Goal: Task Accomplishment & Management: Manage account settings

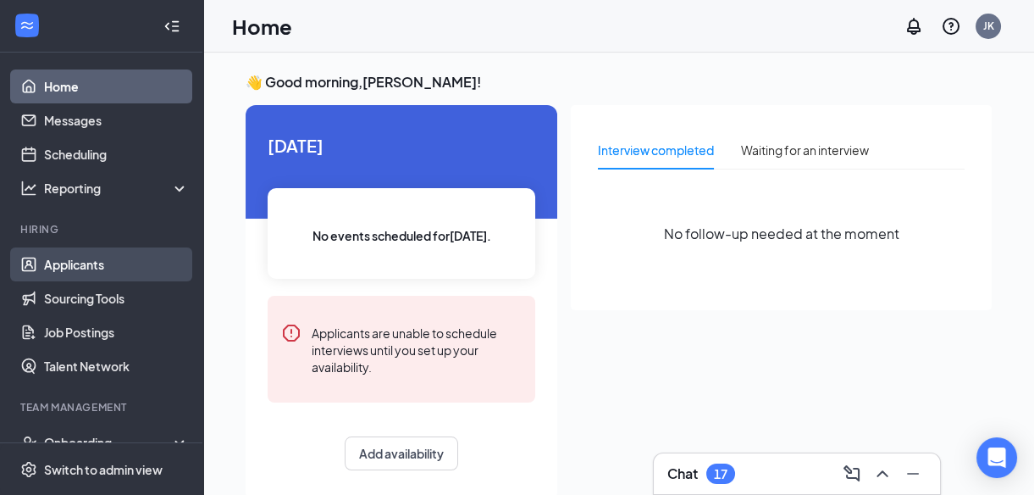
click at [81, 263] on link "Applicants" at bounding box center [116, 264] width 145 height 34
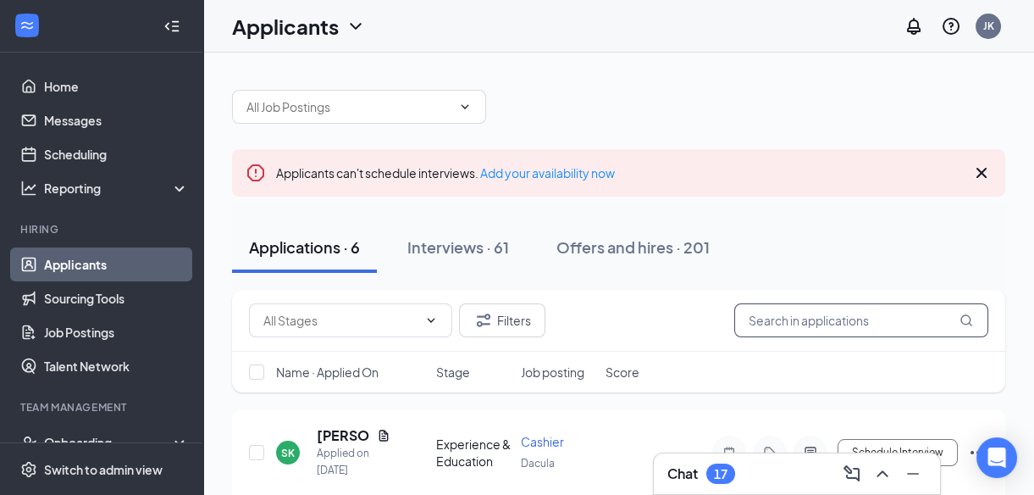
click at [774, 322] on input "text" at bounding box center [861, 320] width 254 height 34
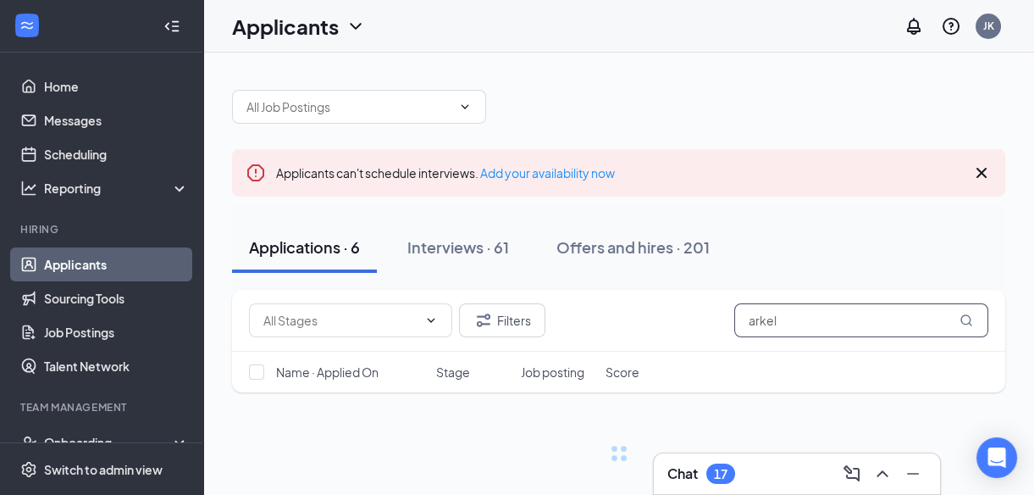
type input "arkel"
click at [776, 364] on div "Name · Applied On Stage Job posting Score" at bounding box center [618, 371] width 773 height 41
click at [966, 322] on icon "MagnifyingGlass" at bounding box center [967, 320] width 14 height 14
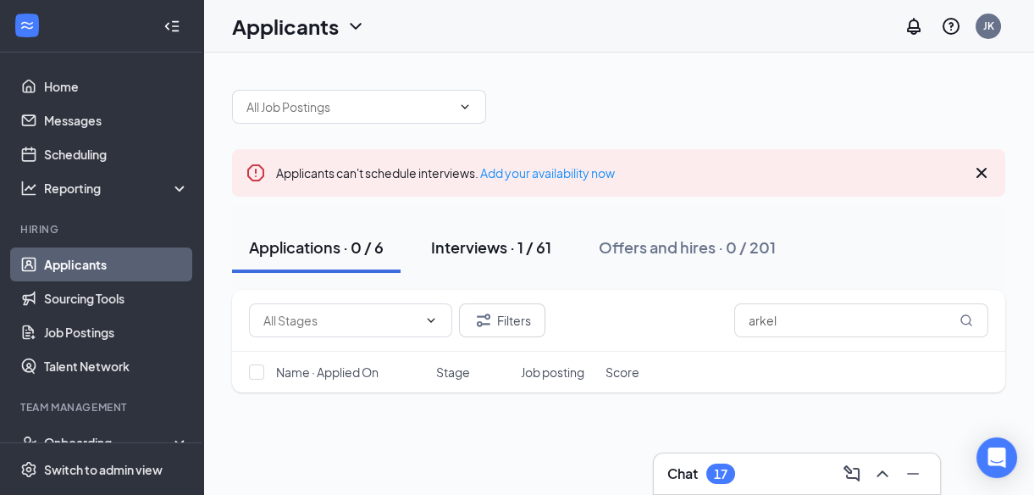
click at [458, 246] on div "Interviews · 1 / 61" at bounding box center [491, 246] width 120 height 21
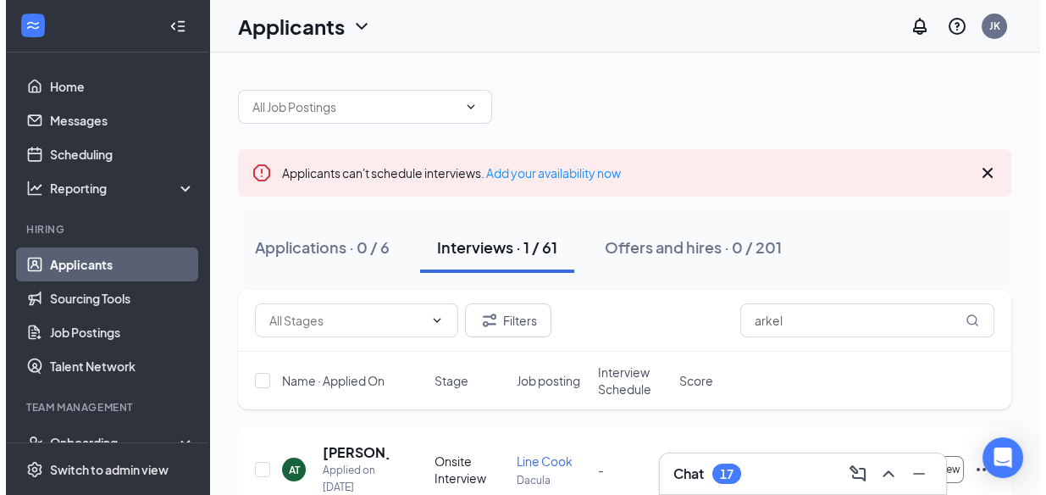
scroll to position [76, 0]
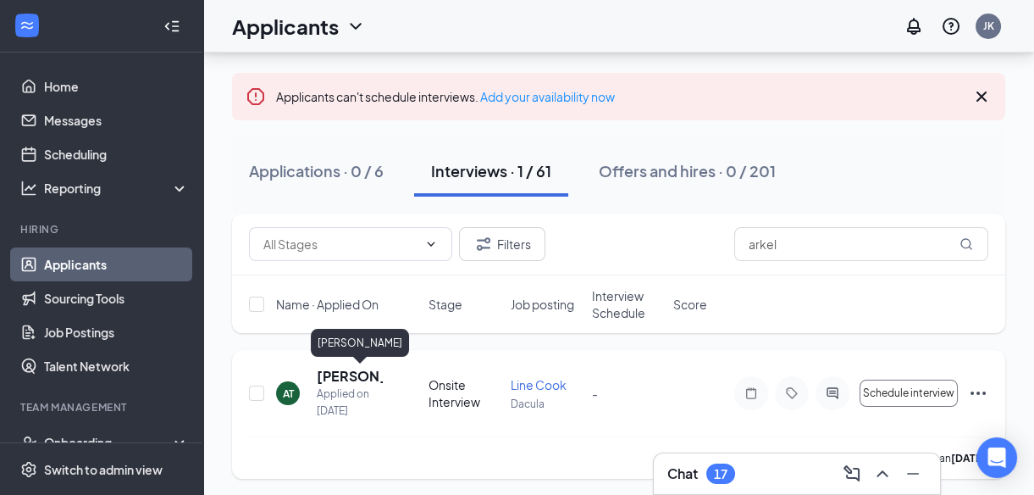
click at [333, 374] on h5 "[PERSON_NAME]" at bounding box center [350, 376] width 66 height 19
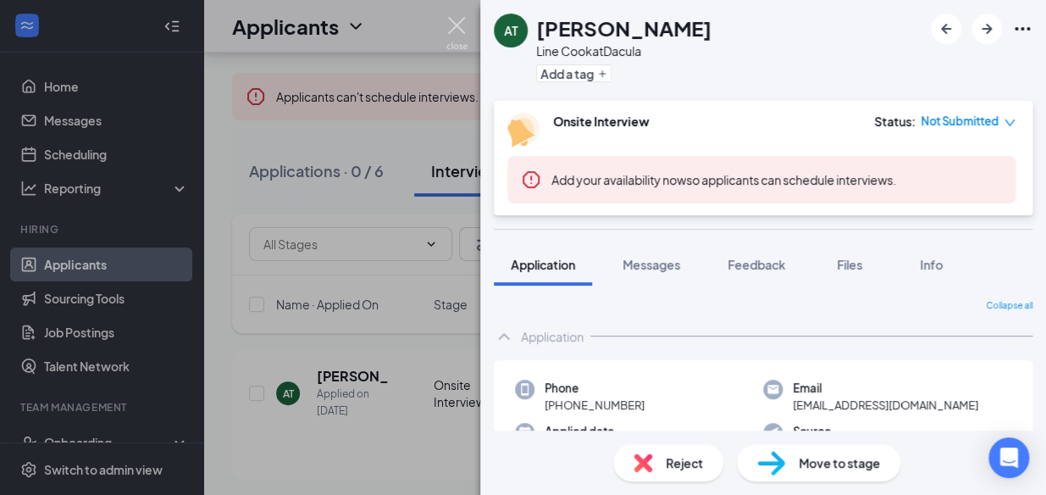
click at [458, 22] on img at bounding box center [456, 33] width 21 height 33
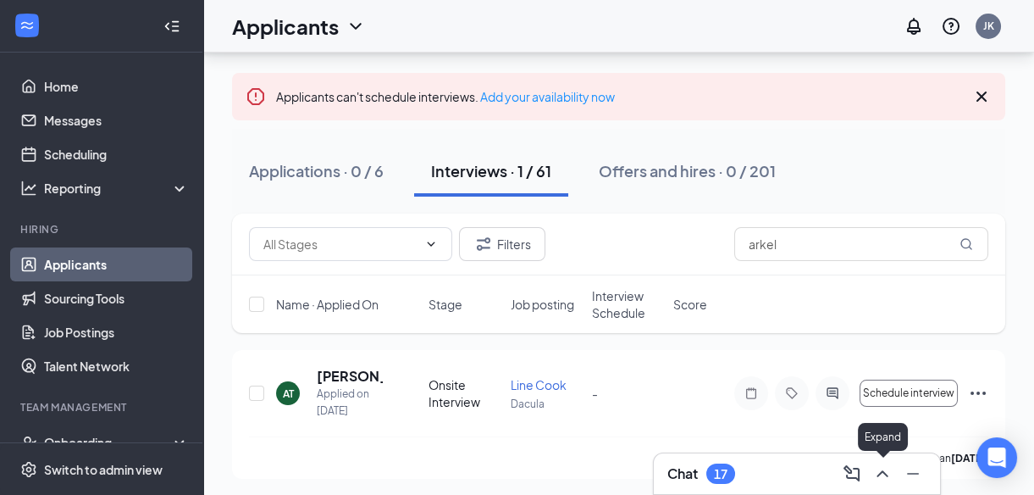
click at [876, 468] on icon "ChevronUp" at bounding box center [882, 473] width 20 height 20
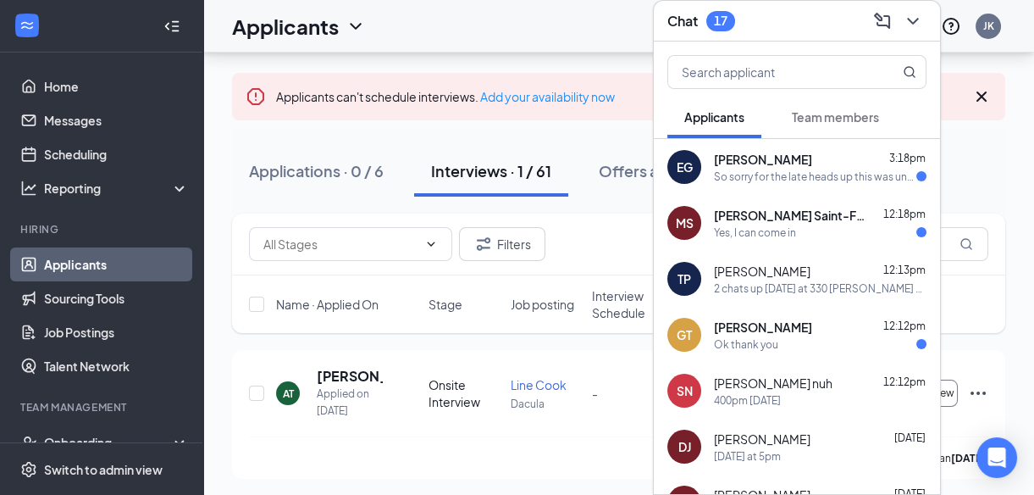
click at [762, 164] on span "[PERSON_NAME]" at bounding box center [763, 159] width 98 height 17
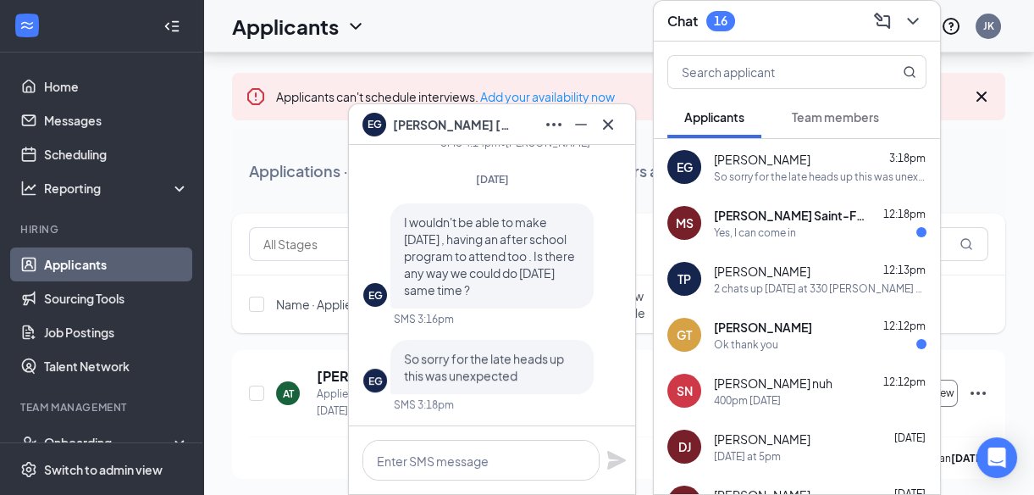
click at [787, 218] on span "[PERSON_NAME] Saint-Fleur" at bounding box center [790, 215] width 152 height 17
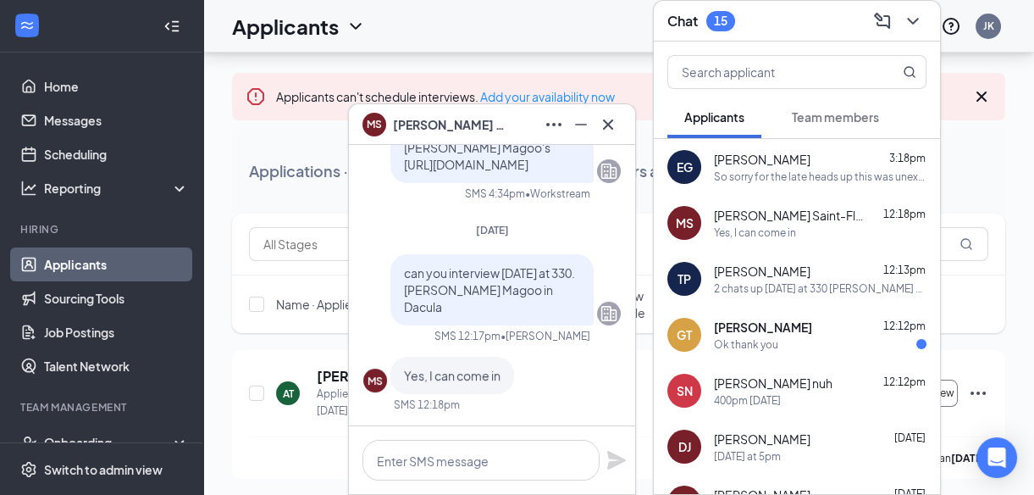
click at [742, 337] on div "Ok thank you" at bounding box center [746, 344] width 64 height 14
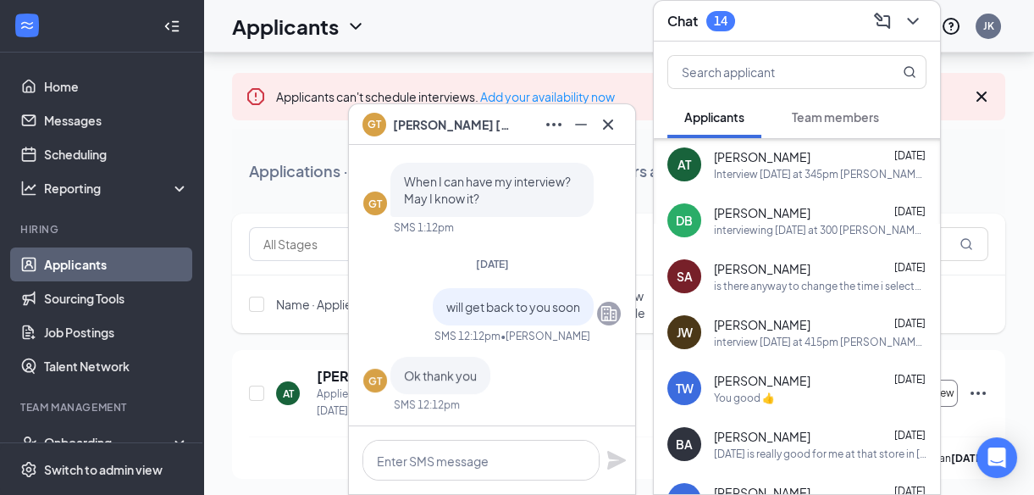
scroll to position [596, 0]
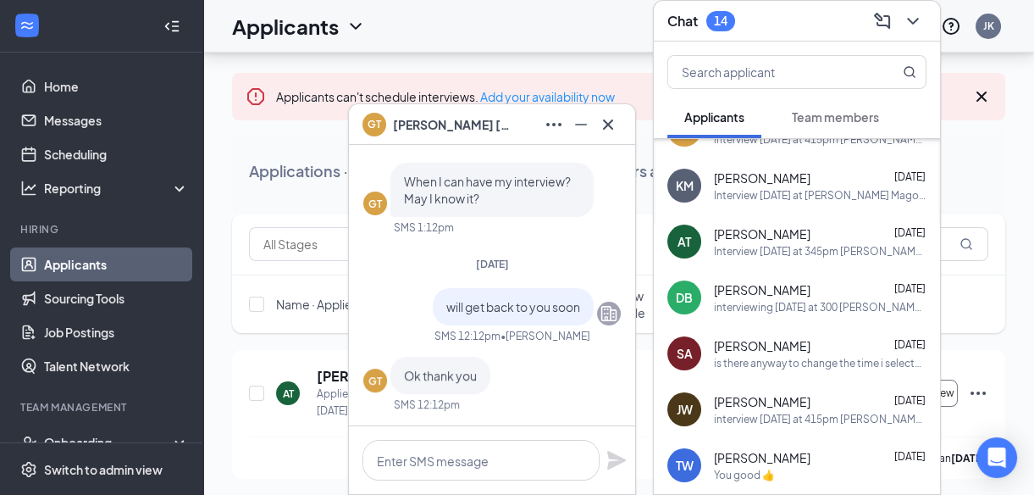
click at [771, 237] on span "[PERSON_NAME]" at bounding box center [762, 233] width 97 height 17
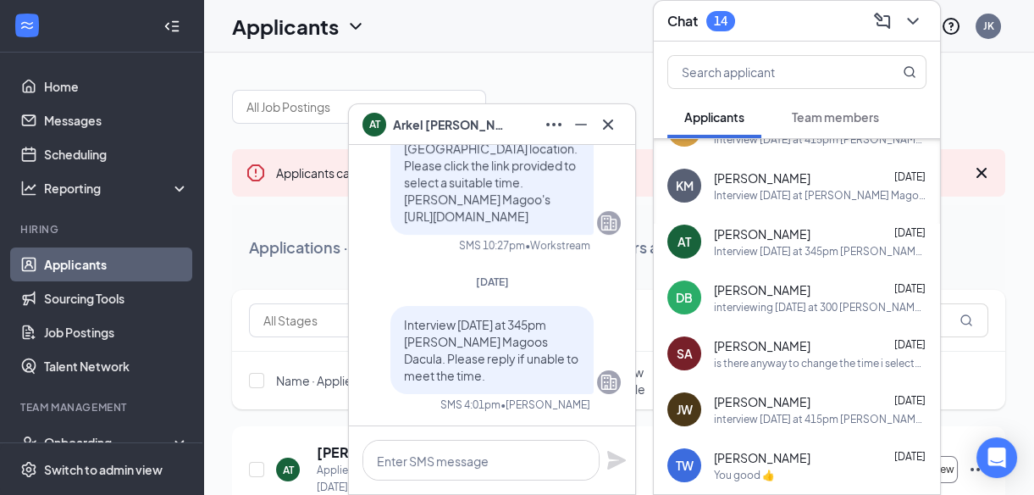
scroll to position [80, 0]
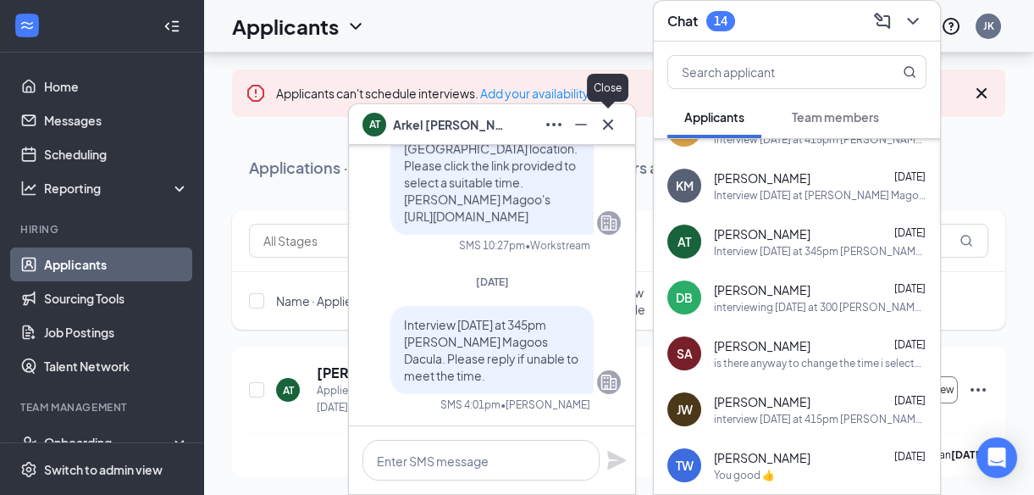
click at [605, 119] on icon "Cross" at bounding box center [608, 124] width 10 height 10
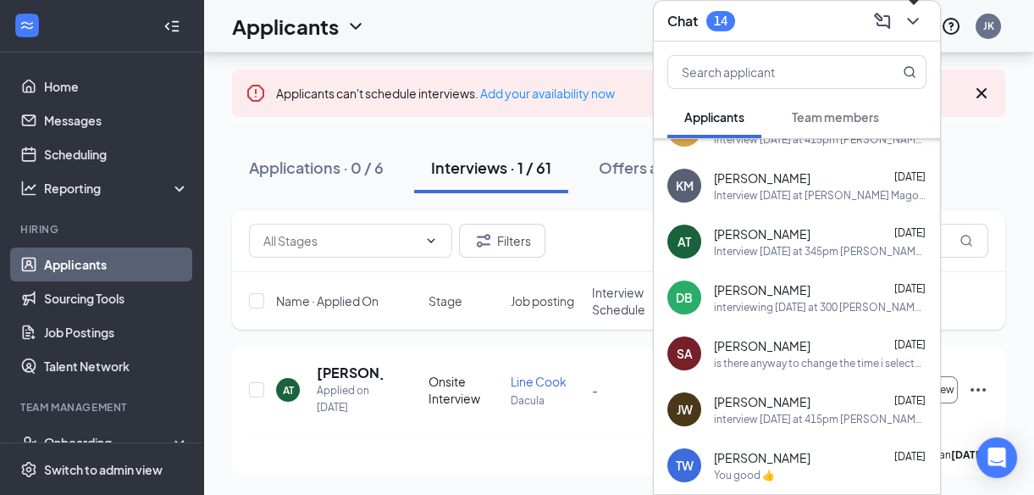
click at [911, 19] on icon "ChevronDown" at bounding box center [913, 21] width 20 height 20
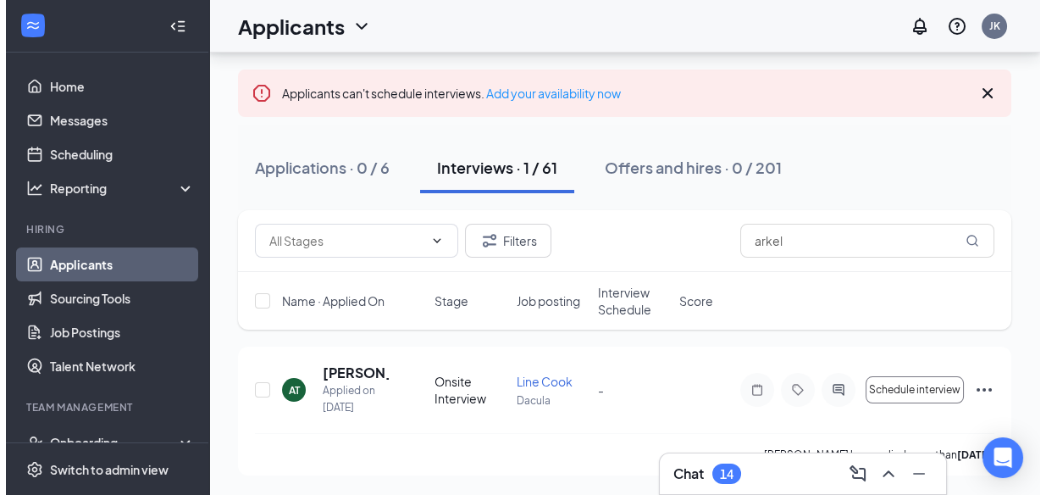
scroll to position [0, 0]
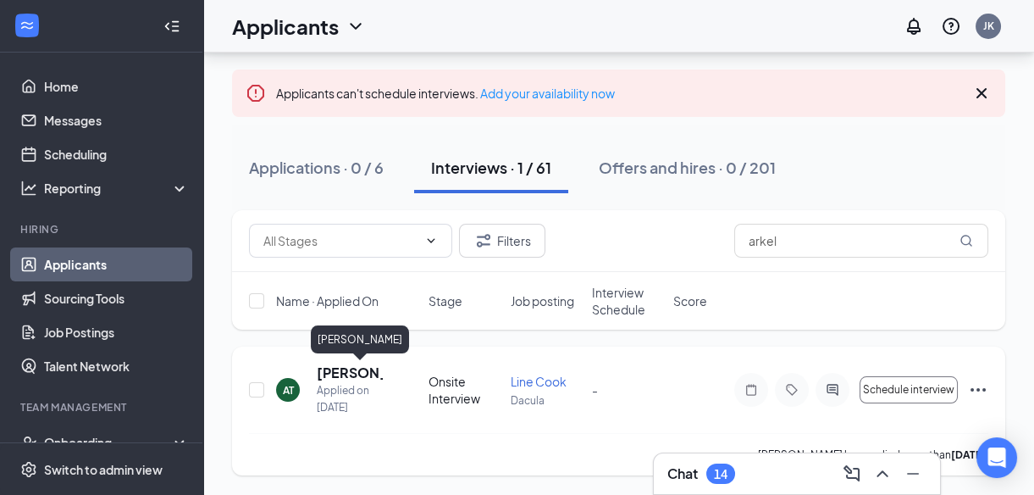
click at [336, 374] on h5 "[PERSON_NAME]" at bounding box center [350, 372] width 66 height 19
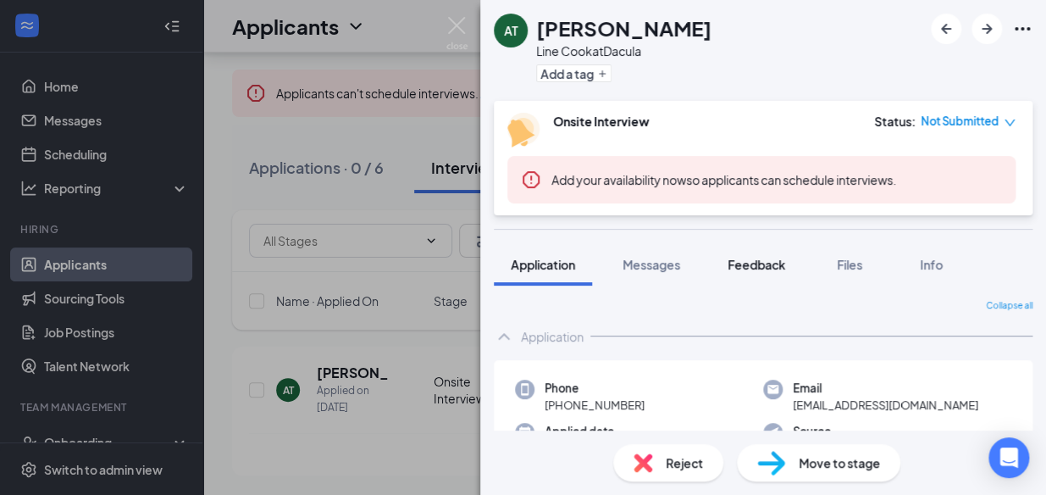
click at [747, 264] on span "Feedback" at bounding box center [757, 264] width 58 height 15
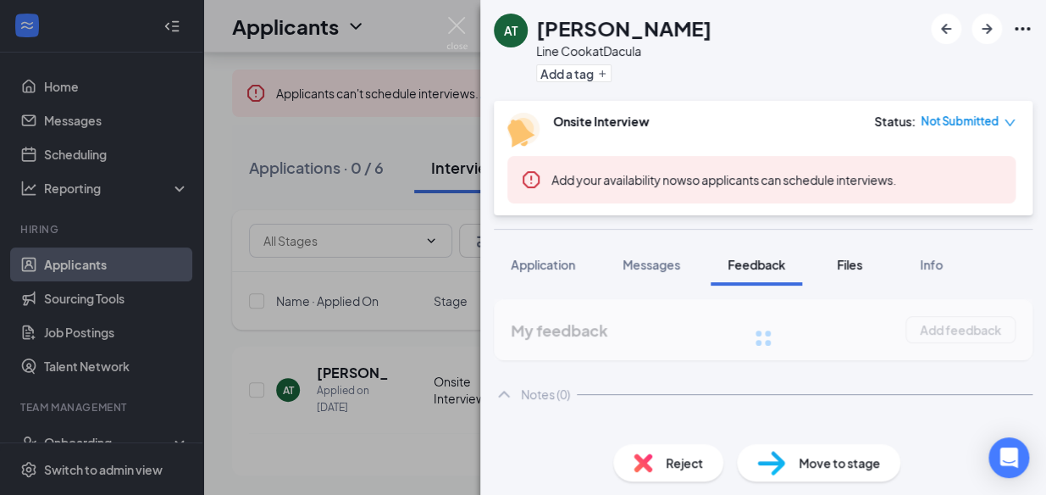
click at [833, 260] on div "AT [PERSON_NAME] Line Cook at Dacula Add a tag Onsite Interview Status : Not Su…" at bounding box center [763, 247] width 566 height 495
click at [833, 260] on button "Files" at bounding box center [850, 264] width 68 height 42
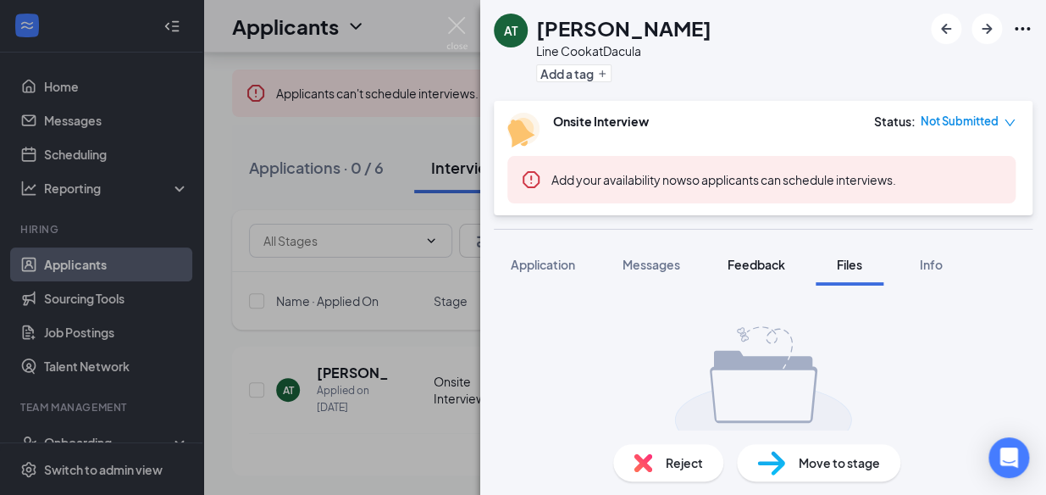
click at [771, 271] on span "Feedback" at bounding box center [757, 264] width 58 height 15
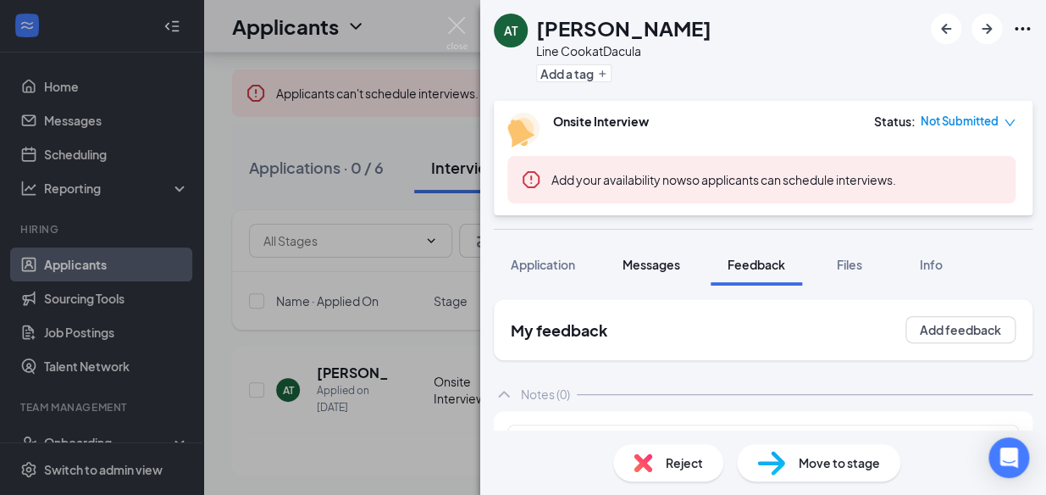
click at [626, 257] on span "Messages" at bounding box center [652, 264] width 58 height 15
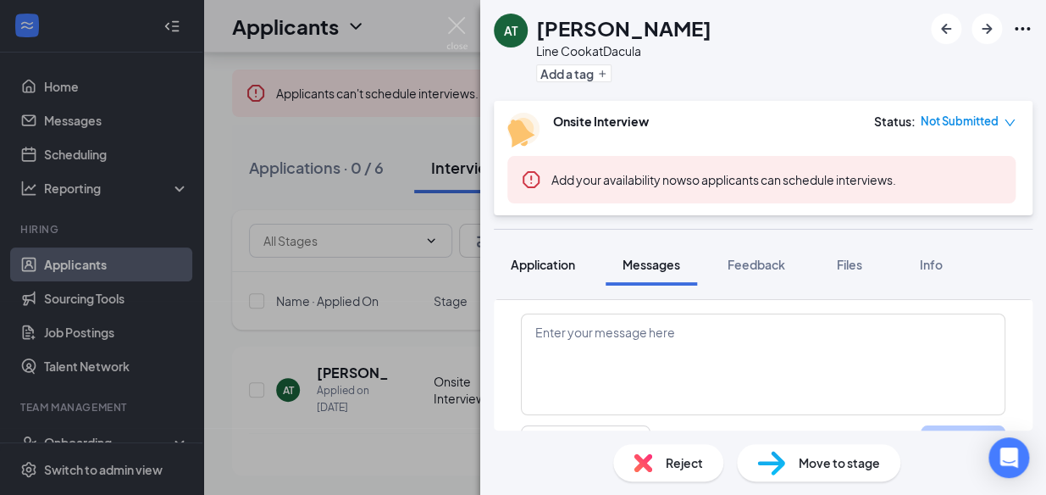
scroll to position [768, 0]
click at [556, 274] on button "Application" at bounding box center [543, 264] width 98 height 42
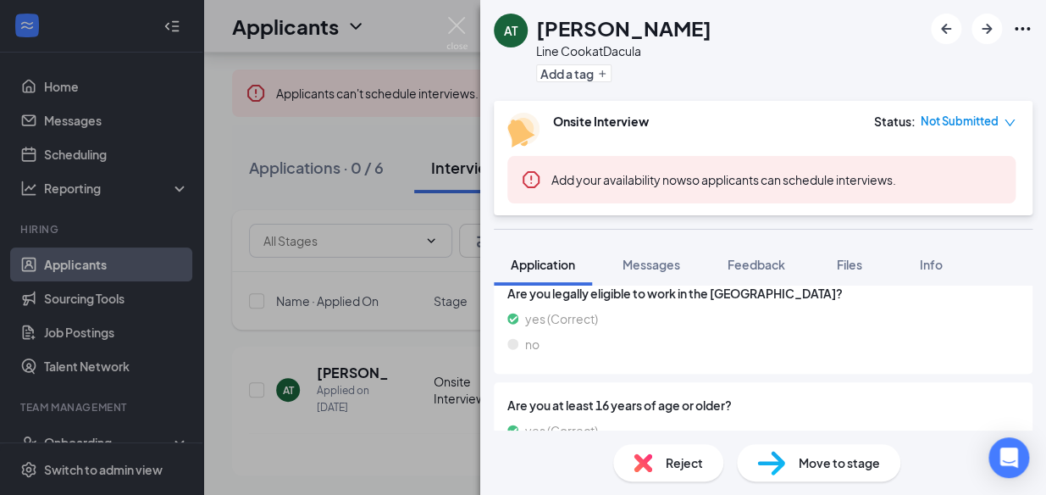
scroll to position [1248, 0]
click at [678, 277] on button "Messages" at bounding box center [651, 264] width 91 height 42
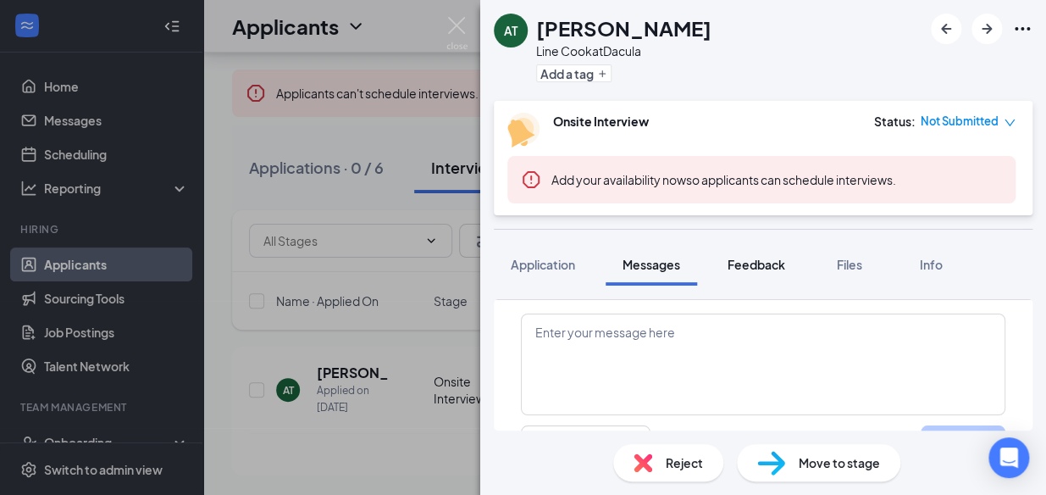
click at [772, 273] on button "Feedback" at bounding box center [756, 264] width 91 height 42
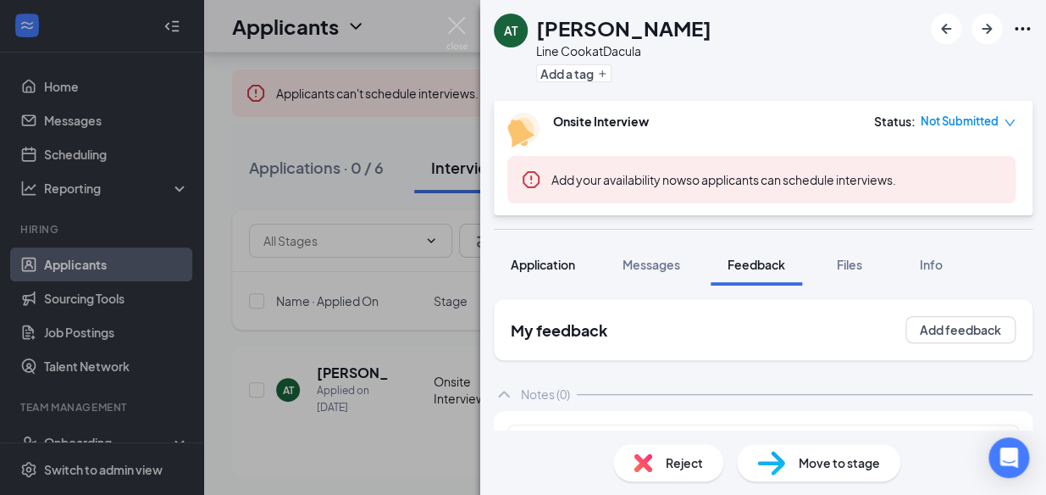
click at [551, 258] on span "Application" at bounding box center [543, 264] width 64 height 15
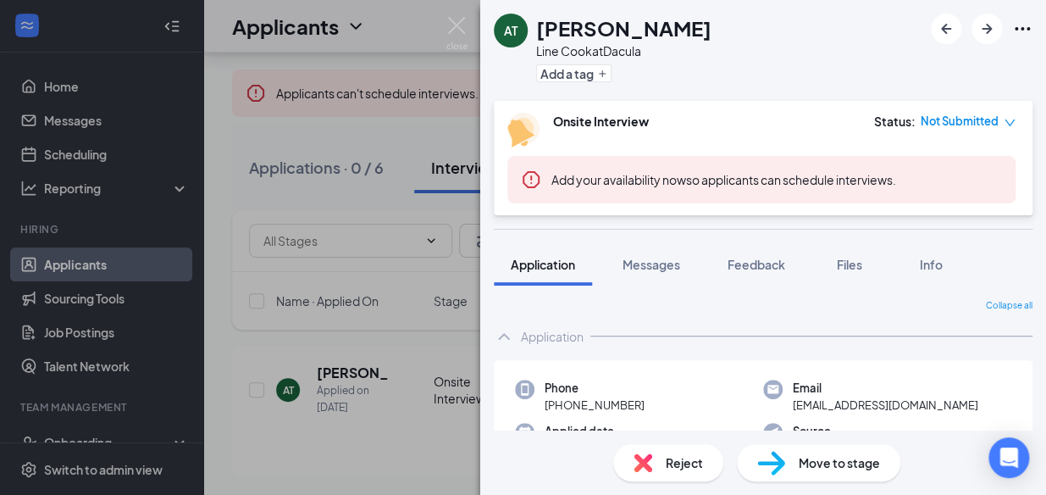
click at [345, 225] on div "AT [PERSON_NAME] Line Cook at Dacula Add a tag Onsite Interview Status : Not Su…" at bounding box center [523, 247] width 1046 height 495
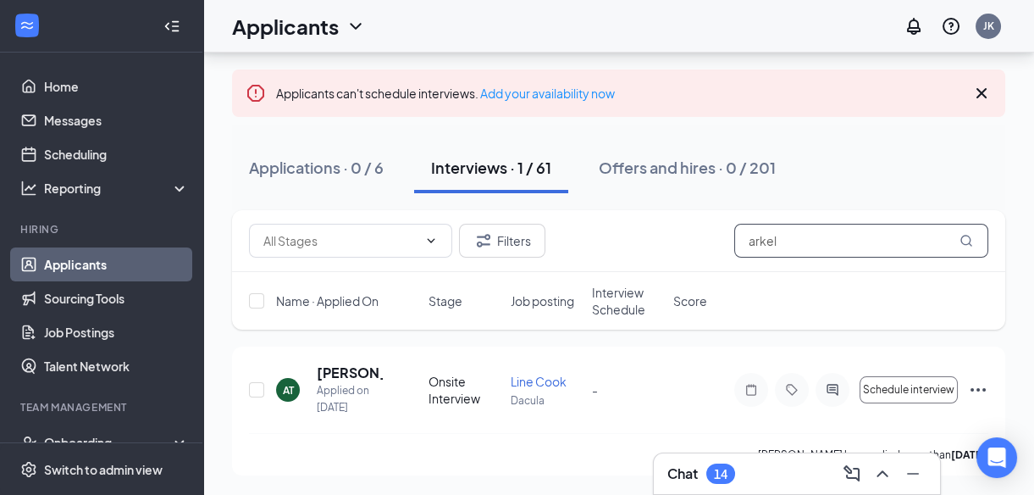
click at [816, 237] on input "arkel" at bounding box center [861, 241] width 254 height 34
click at [798, 235] on input "arkel" at bounding box center [861, 241] width 254 height 34
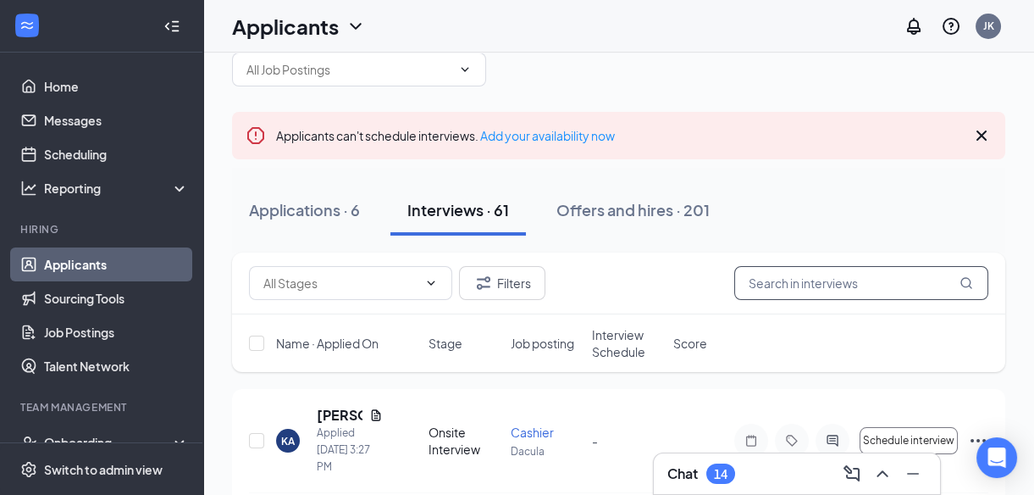
scroll to position [80, 0]
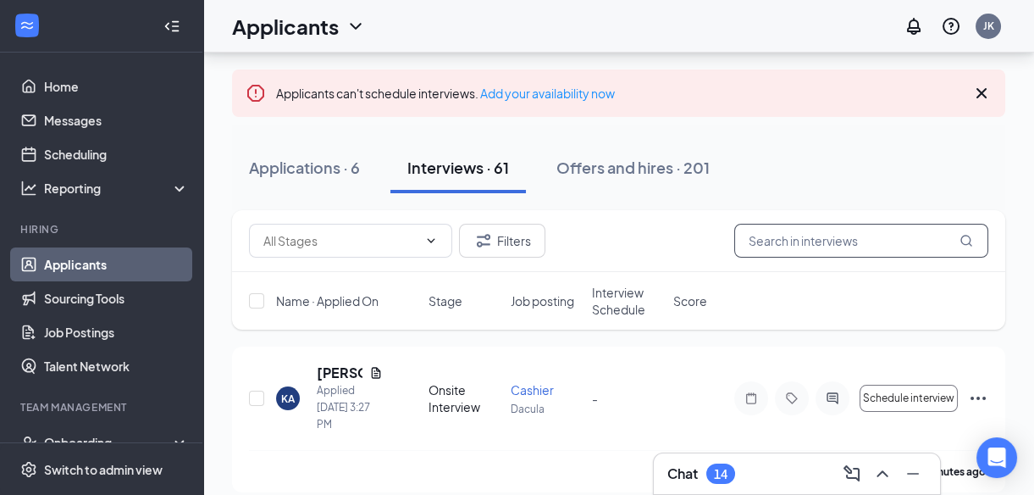
click at [758, 235] on input "text" at bounding box center [861, 241] width 254 height 34
click at [313, 170] on div "Applications · 6" at bounding box center [304, 167] width 111 height 21
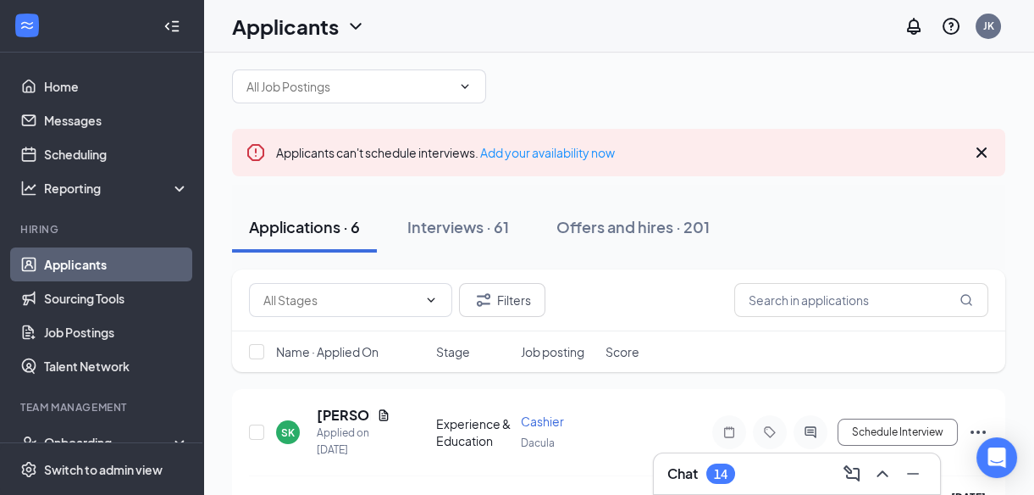
scroll to position [80, 0]
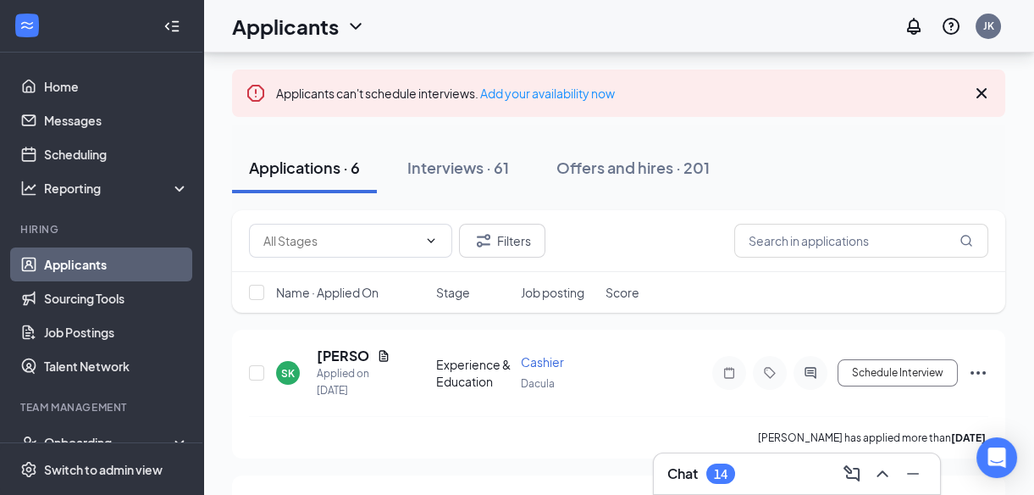
click at [474, 218] on div "Filters" at bounding box center [618, 241] width 773 height 62
click at [488, 161] on div "Interviews · 61" at bounding box center [458, 167] width 102 height 21
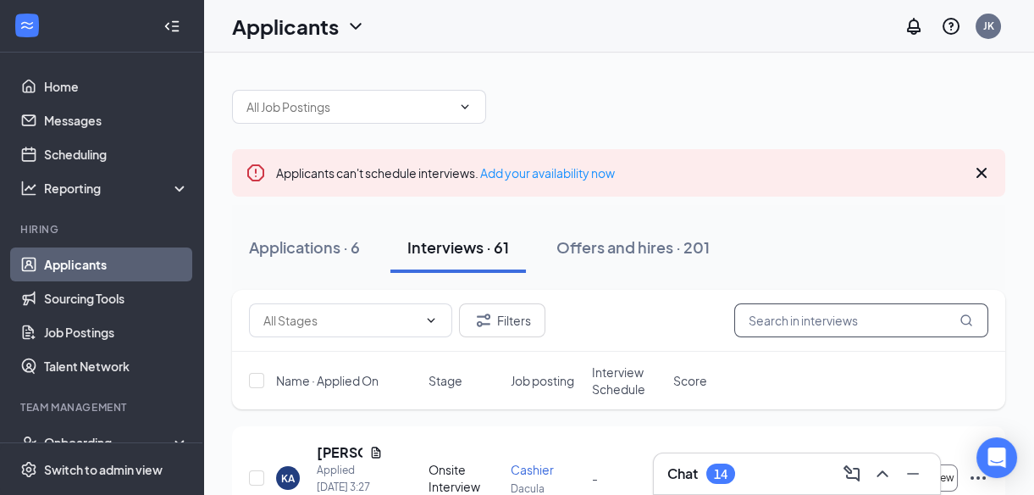
click at [789, 322] on input "text" at bounding box center [861, 320] width 254 height 34
click at [319, 246] on div "Applications · 6" at bounding box center [304, 246] width 111 height 21
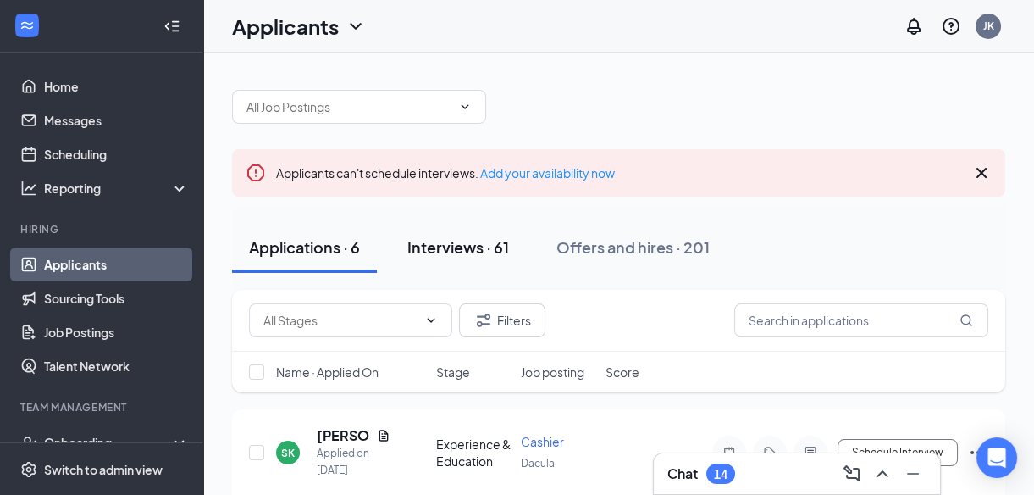
click at [450, 261] on button "Interviews · 61" at bounding box center [458, 247] width 136 height 51
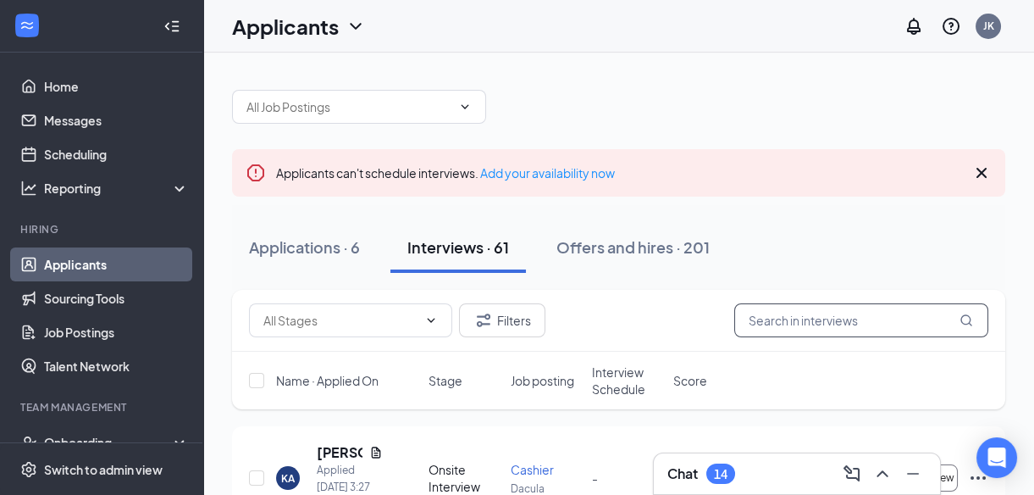
click at [828, 304] on div "Filters" at bounding box center [618, 321] width 773 height 62
click at [829, 305] on input "text" at bounding box center [861, 320] width 254 height 34
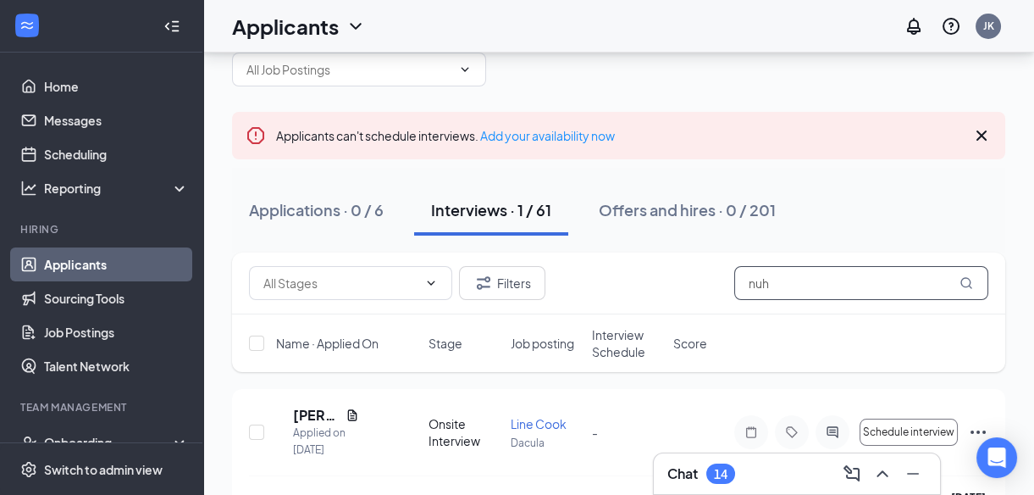
scroll to position [80, 0]
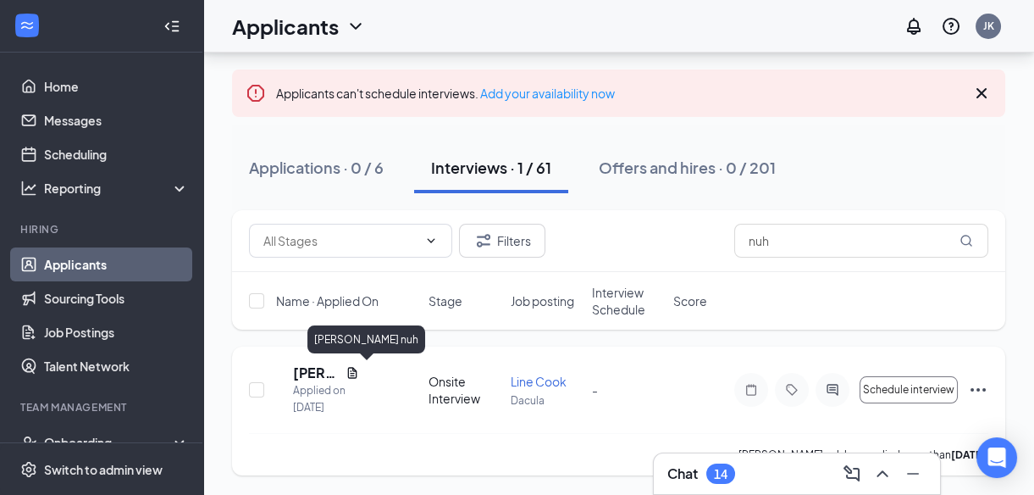
click at [338, 372] on h5 "[PERSON_NAME] nuh" at bounding box center [316, 372] width 46 height 19
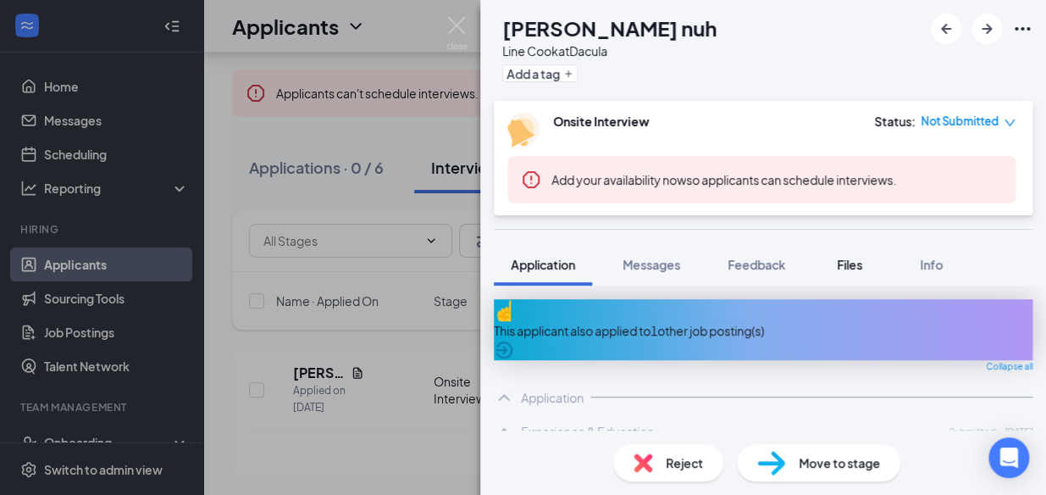
click at [847, 259] on span "Files" at bounding box center [849, 264] width 25 height 15
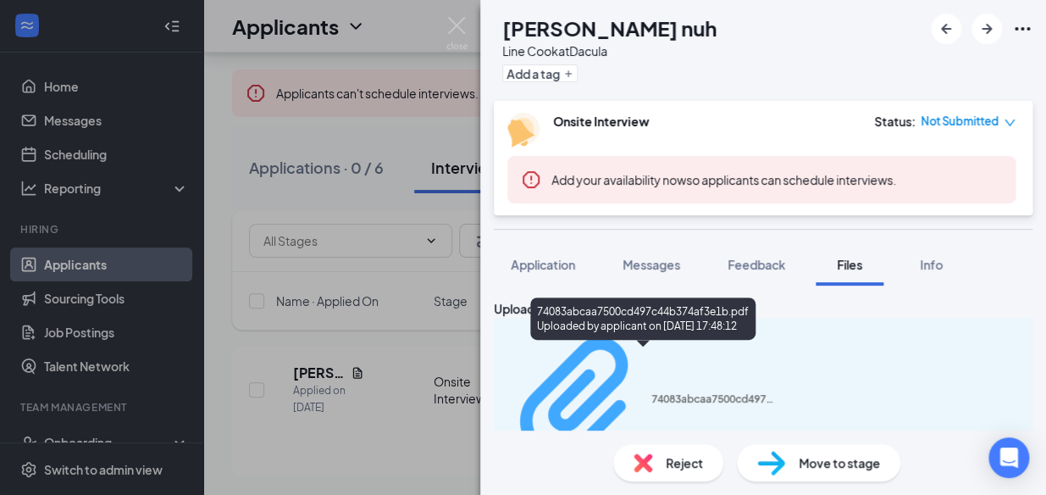
click at [651, 392] on div "74083abcaa7500cd497c44b374af3e1b.pdf" at bounding box center [714, 399] width 127 height 14
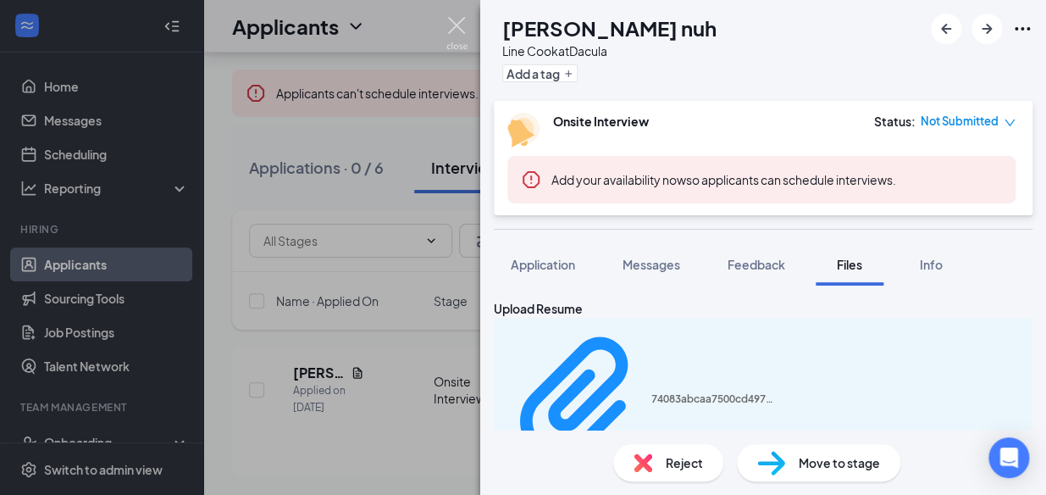
click at [452, 25] on img at bounding box center [456, 33] width 21 height 33
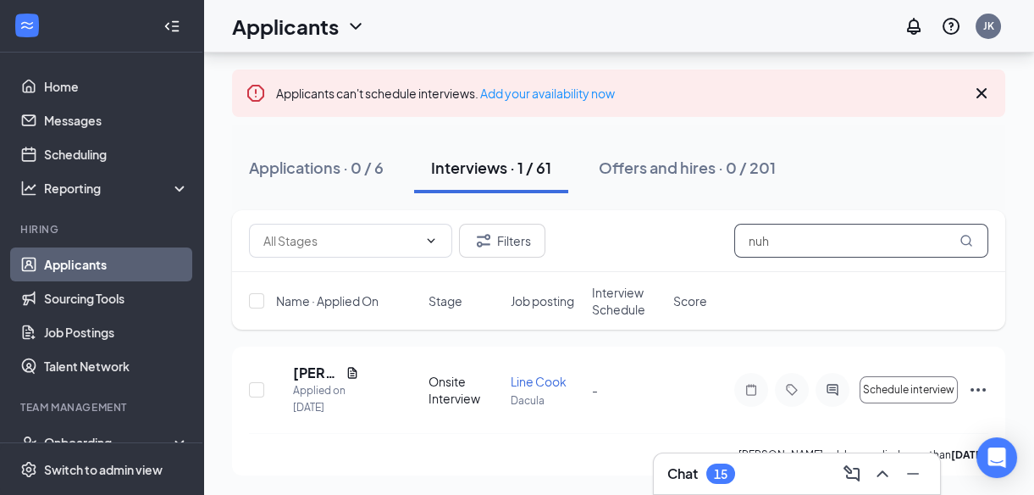
click at [778, 231] on input "nuh" at bounding box center [861, 241] width 254 height 34
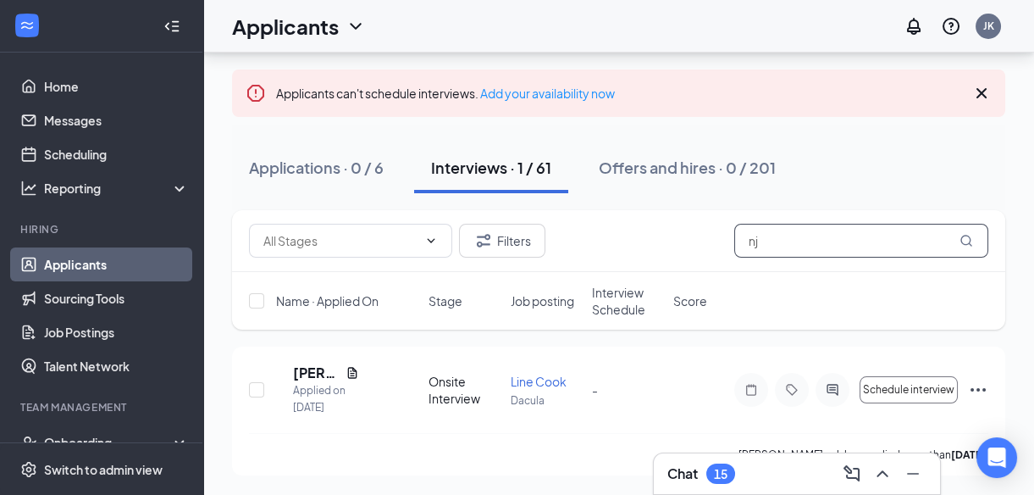
scroll to position [37, 0]
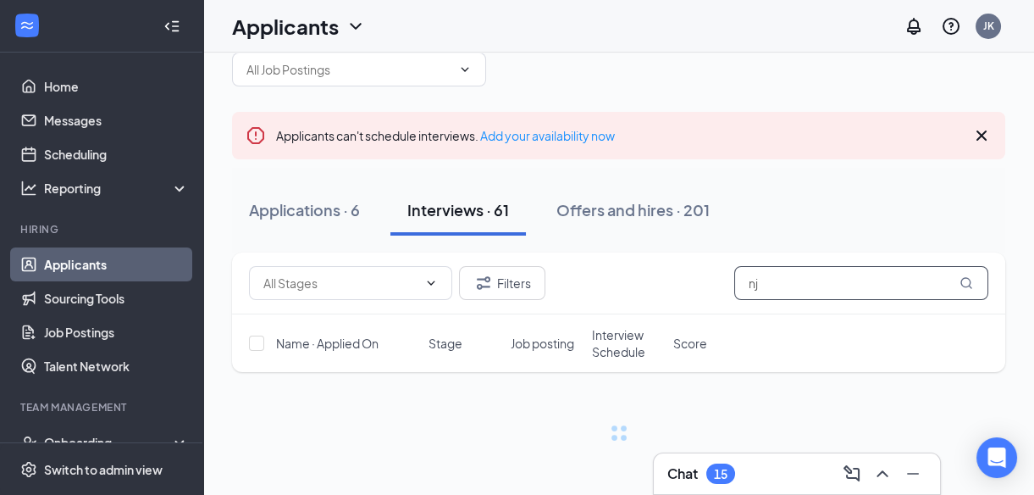
type input "nj"
drag, startPoint x: 562, startPoint y: 382, endPoint x: 561, endPoint y: 436, distance: 54.2
click at [561, 436] on div "Filters nj Name · Applied On Stage Job posting Interview Schedule Score" at bounding box center [618, 346] width 773 height 189
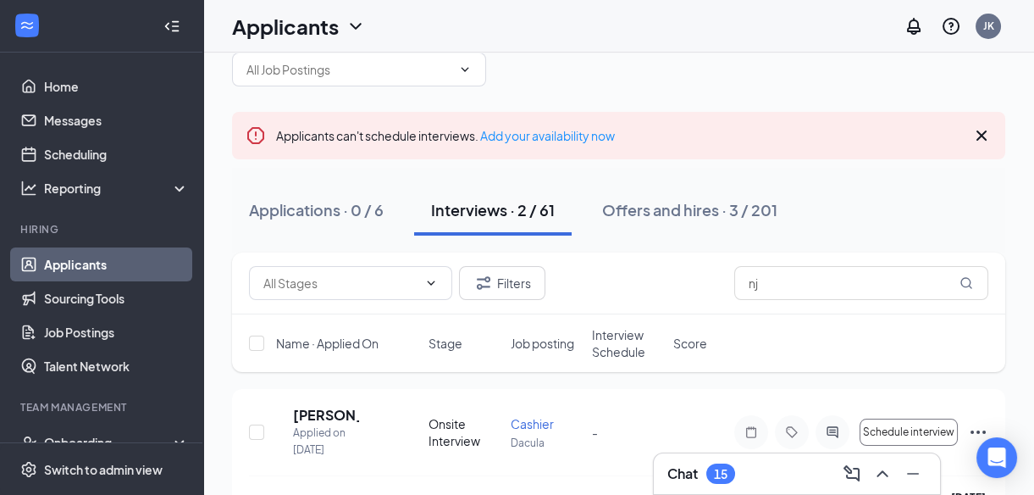
drag, startPoint x: 561, startPoint y: 436, endPoint x: 661, endPoint y: 273, distance: 191.6
click at [661, 273] on div "Filters nj" at bounding box center [618, 283] width 739 height 34
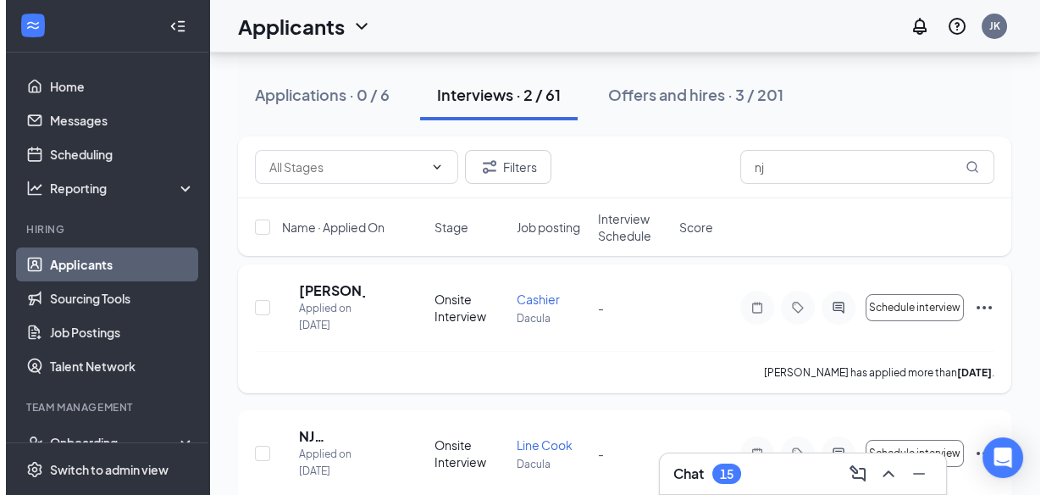
scroll to position [205, 0]
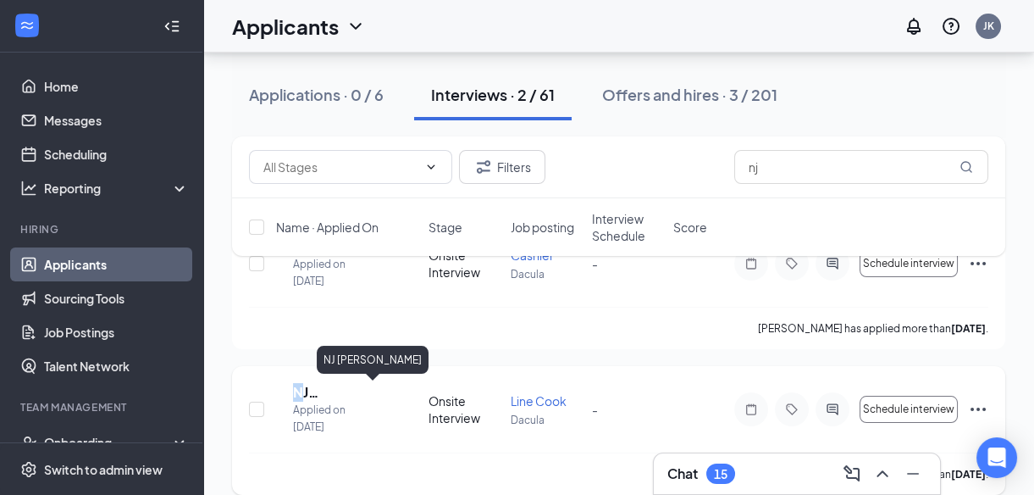
click at [322, 391] on h5 "NJ [PERSON_NAME]" at bounding box center [326, 392] width 66 height 19
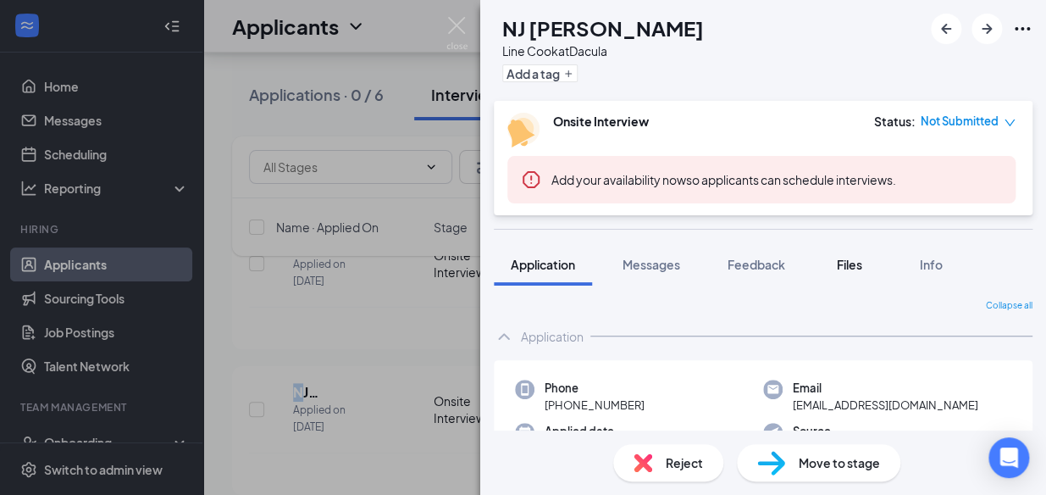
click at [844, 254] on button "Files" at bounding box center [850, 264] width 68 height 42
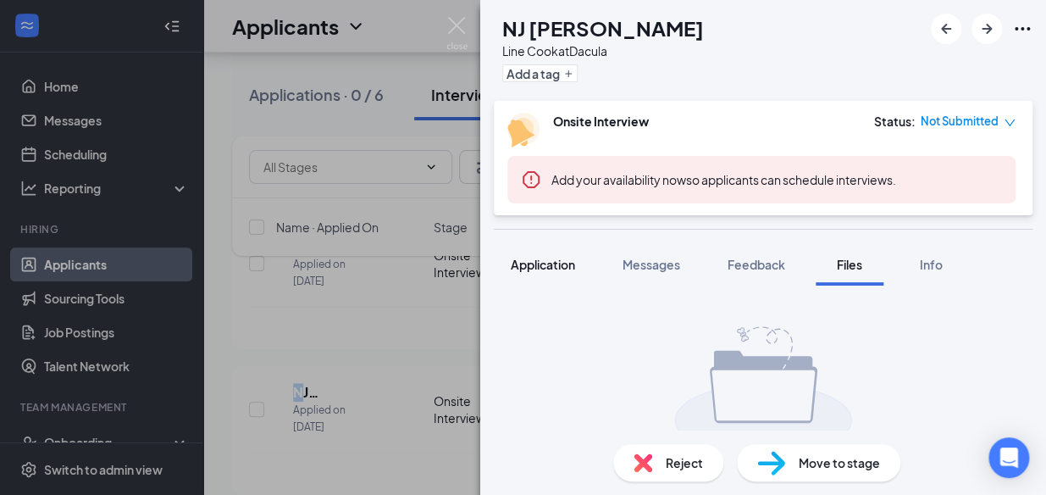
drag, startPoint x: 531, startPoint y: 253, endPoint x: 551, endPoint y: 263, distance: 22.4
click at [531, 254] on button "Application" at bounding box center [543, 264] width 98 height 42
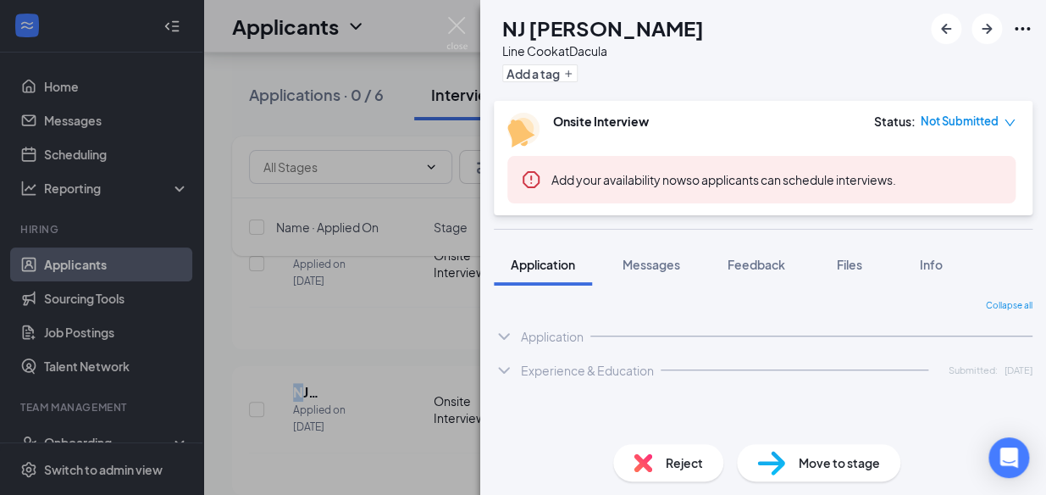
click at [552, 263] on span "Application" at bounding box center [543, 264] width 64 height 15
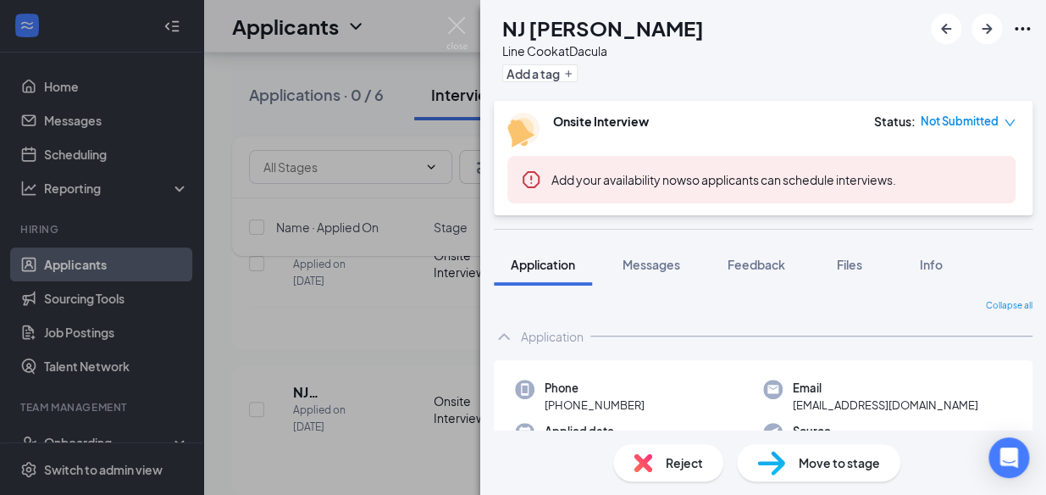
click at [314, 348] on div "NA NJ [PERSON_NAME] Line Cook at Dacula Add a tag Onsite Interview Status : Not…" at bounding box center [523, 247] width 1046 height 495
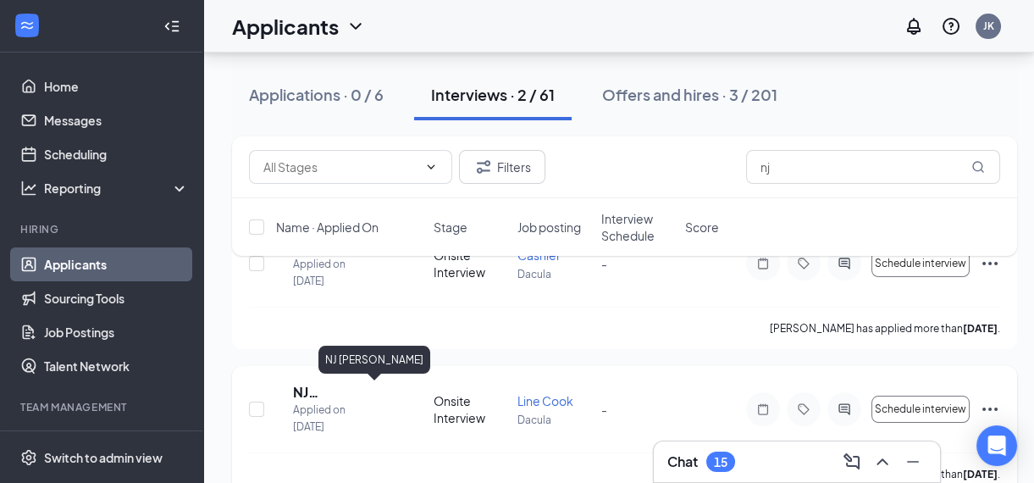
click at [340, 385] on h5 "NJ [PERSON_NAME]" at bounding box center [328, 392] width 71 height 19
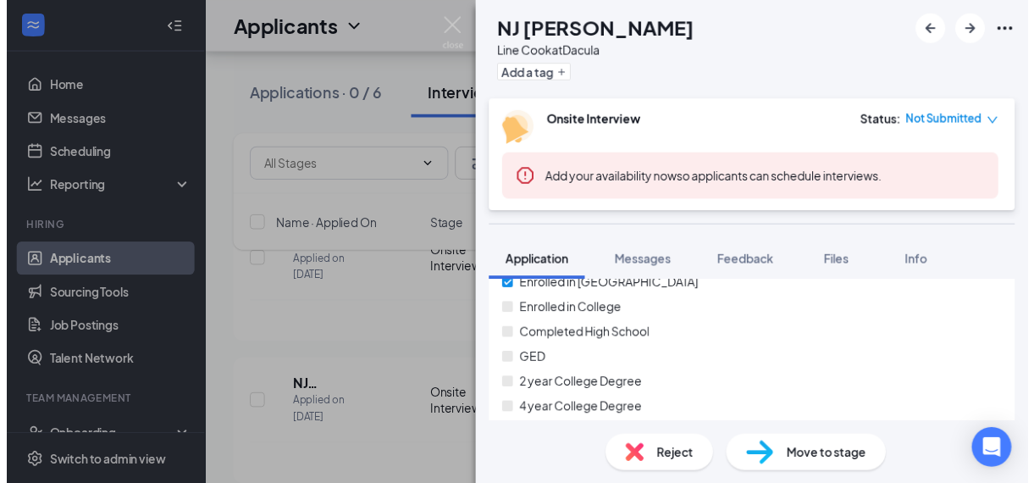
scroll to position [2164, 0]
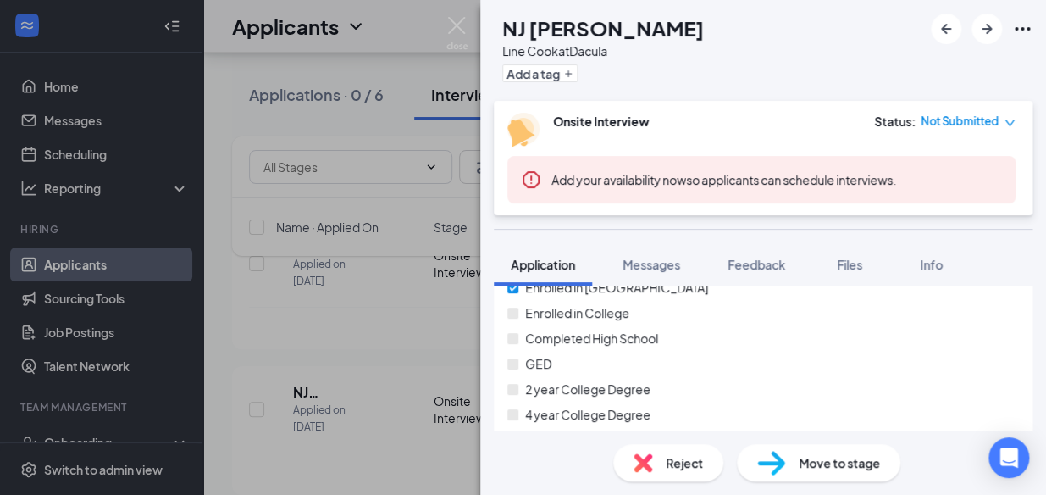
drag, startPoint x: 268, startPoint y: 204, endPoint x: 393, endPoint y: 202, distance: 125.4
click at [376, 196] on div "NA NJ [PERSON_NAME] Line Cook at Dacula Add a tag Onsite Interview Status : Not…" at bounding box center [523, 247] width 1046 height 495
click at [254, 154] on span at bounding box center [350, 167] width 203 height 34
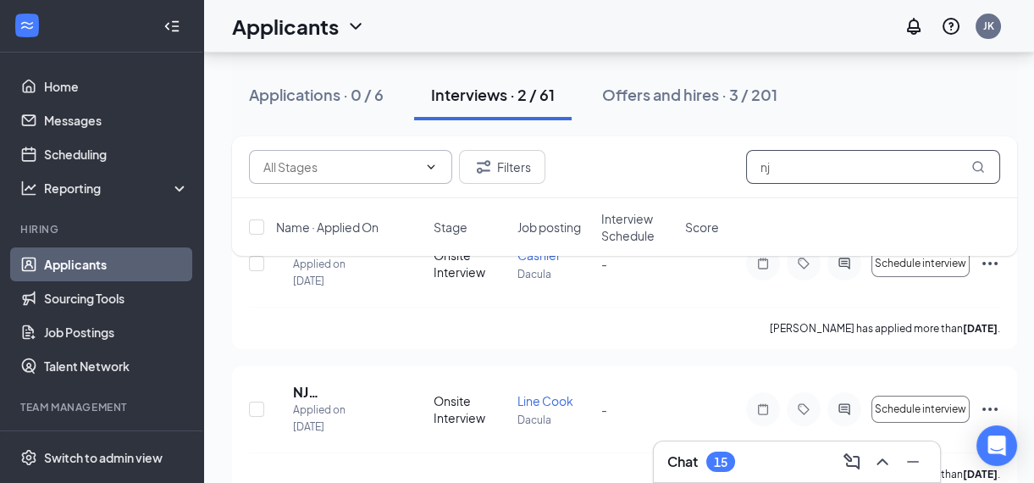
click at [804, 178] on input "nj" at bounding box center [873, 167] width 254 height 34
type input "]"
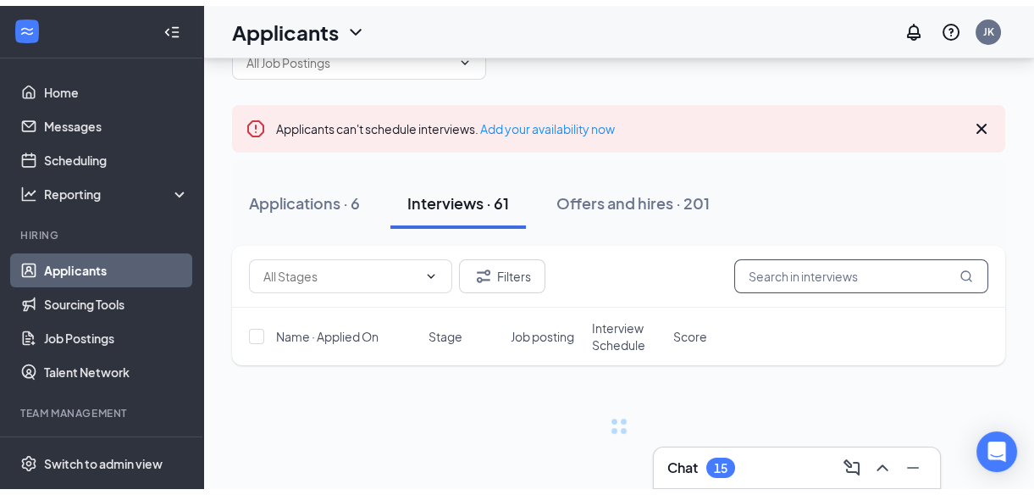
scroll to position [37, 0]
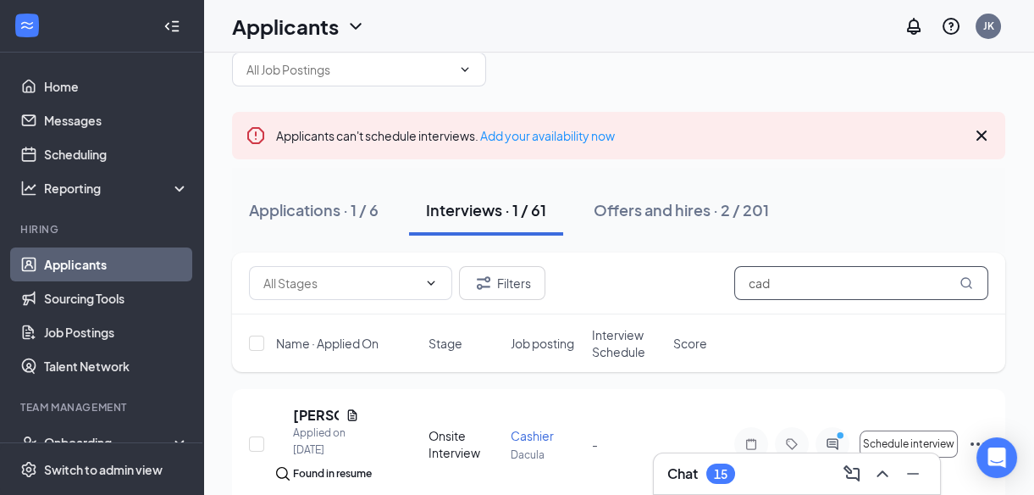
scroll to position [103, 0]
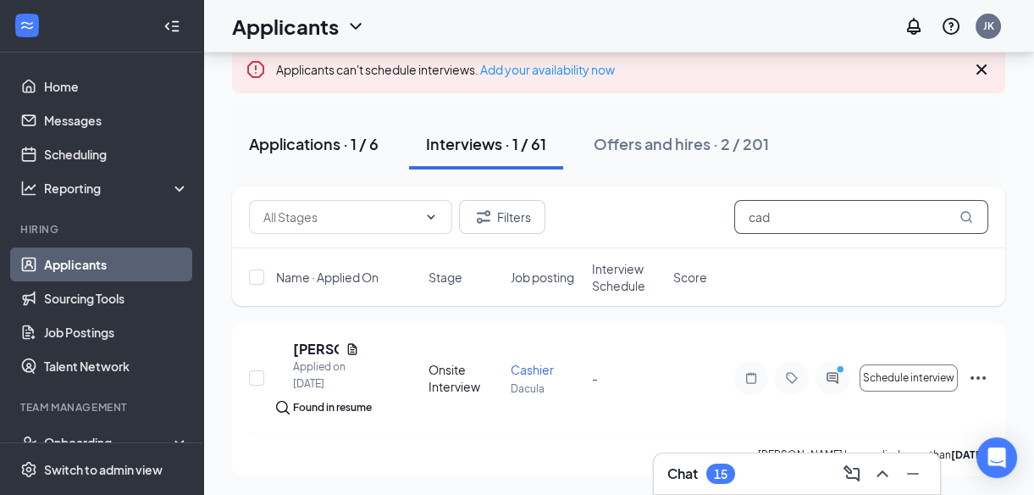
type input "cad"
click at [360, 147] on div "Applications · 1 / 6" at bounding box center [314, 143] width 130 height 21
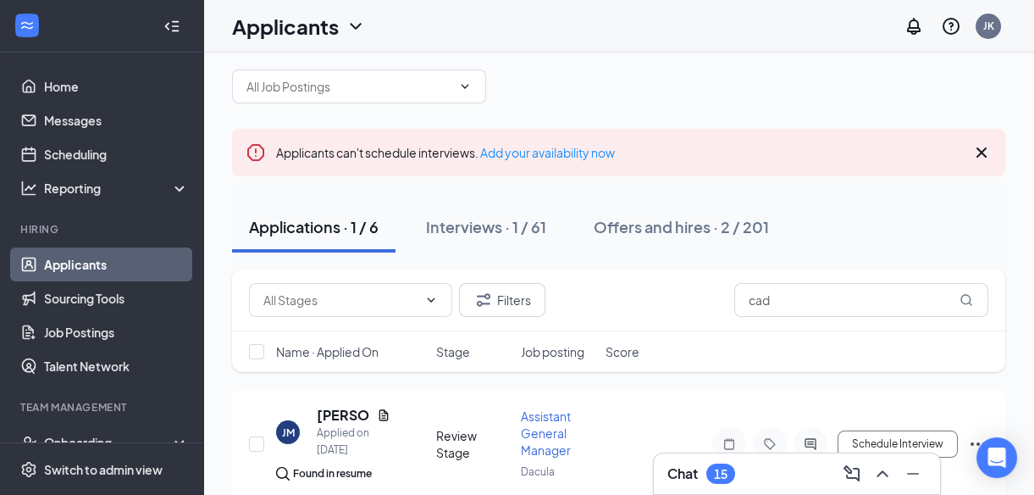
scroll to position [86, 0]
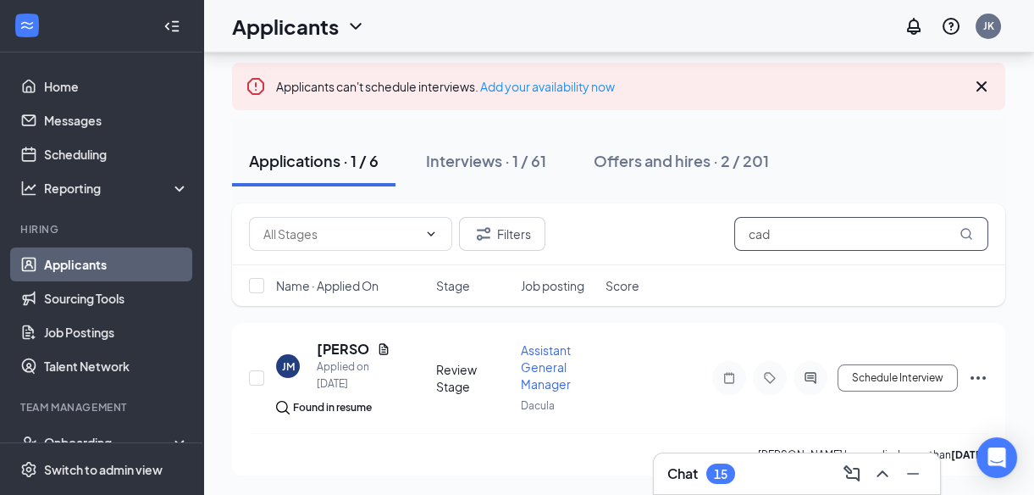
click at [788, 230] on input "cad" at bounding box center [861, 234] width 254 height 34
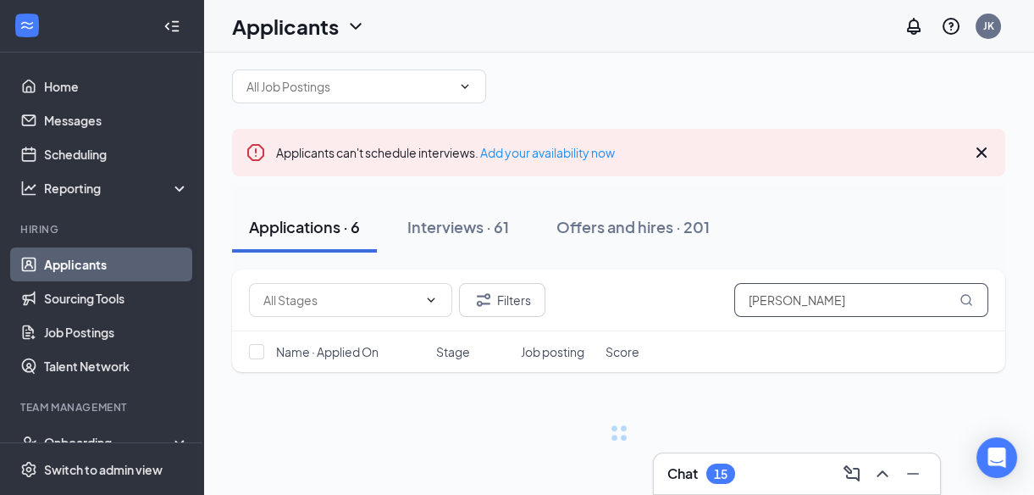
scroll to position [86, 0]
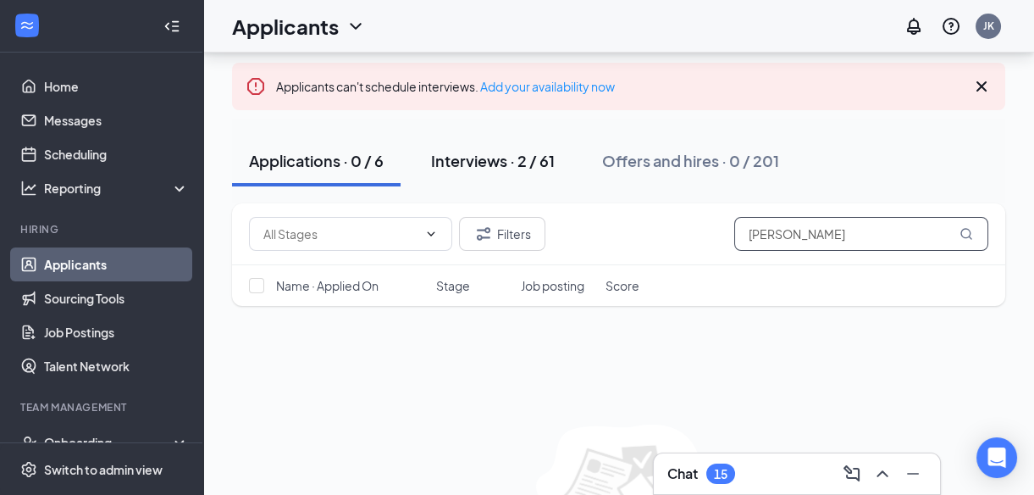
type input "[PERSON_NAME]"
click at [510, 164] on div "Interviews · 2 / 61" at bounding box center [493, 160] width 124 height 21
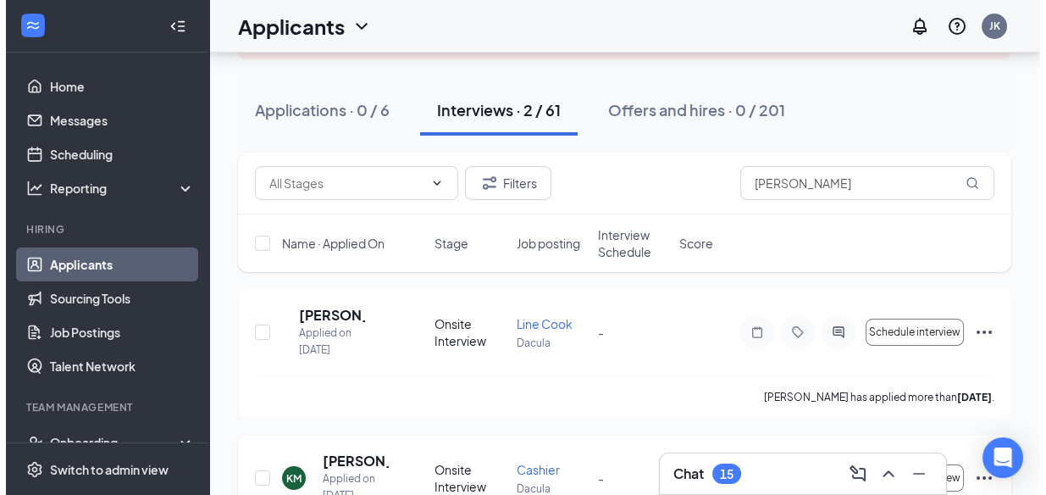
scroll to position [136, 0]
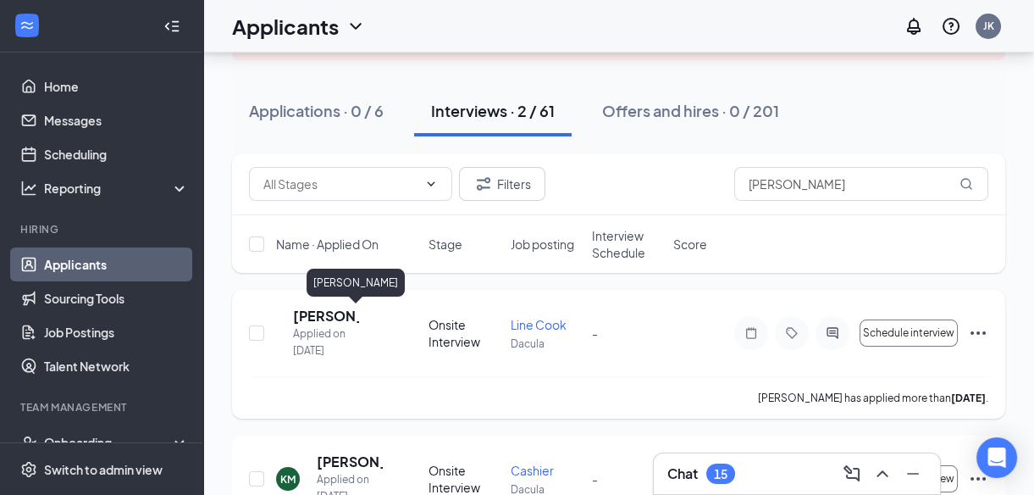
click at [354, 320] on h5 "[PERSON_NAME]" at bounding box center [326, 316] width 66 height 19
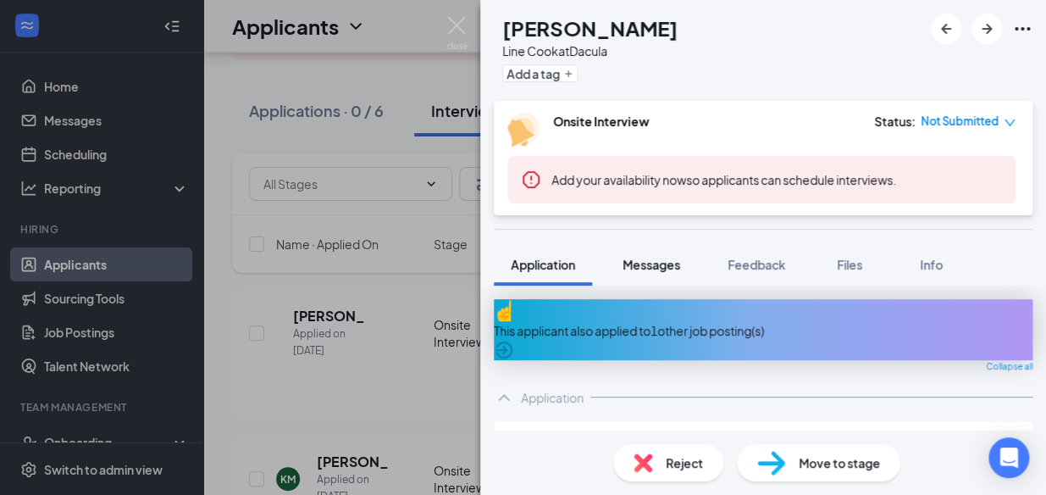
click at [649, 253] on button "Messages" at bounding box center [651, 264] width 91 height 42
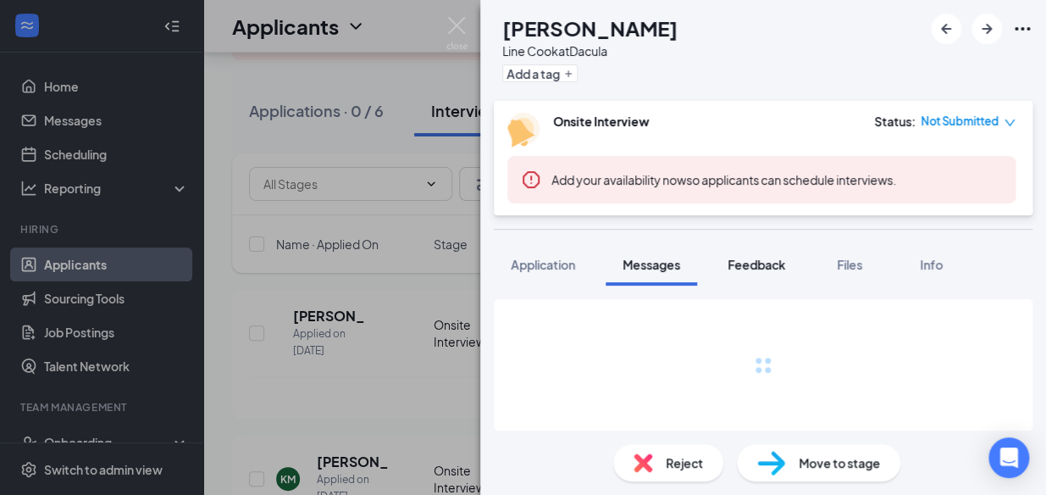
click at [778, 273] on button "Feedback" at bounding box center [756, 264] width 91 height 42
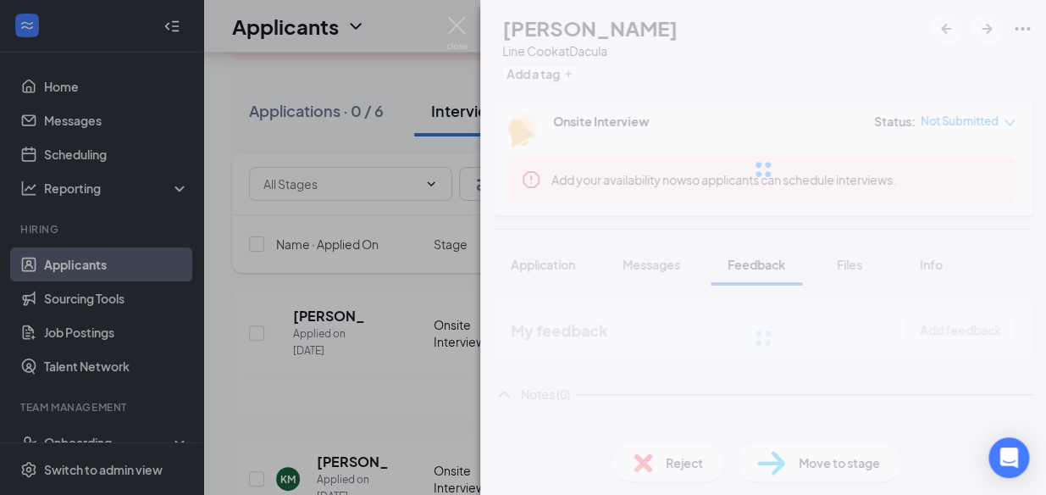
click at [756, 263] on div "[PERSON_NAME] [PERSON_NAME] Line Cook at Dacula Add a tag Onsite Interview Stat…" at bounding box center [763, 247] width 566 height 495
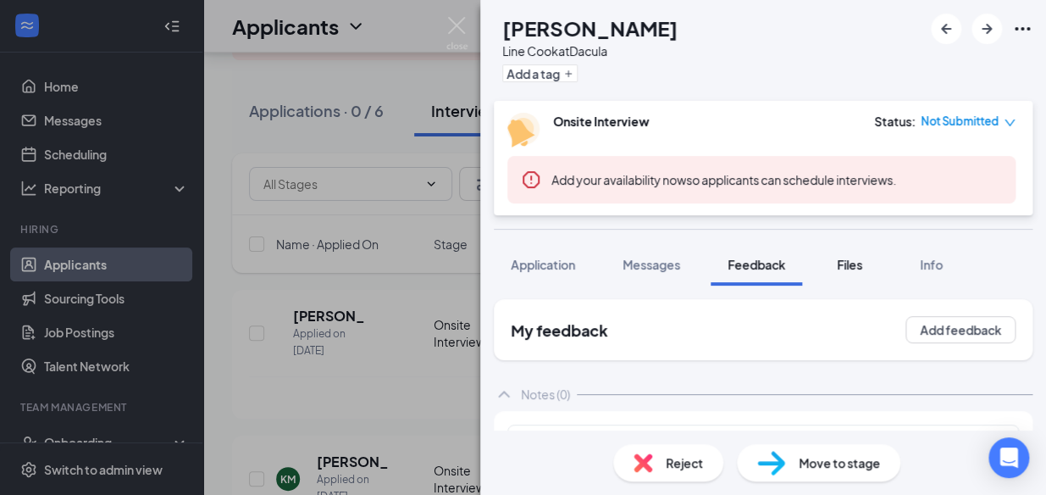
click at [855, 275] on button "Files" at bounding box center [850, 264] width 68 height 42
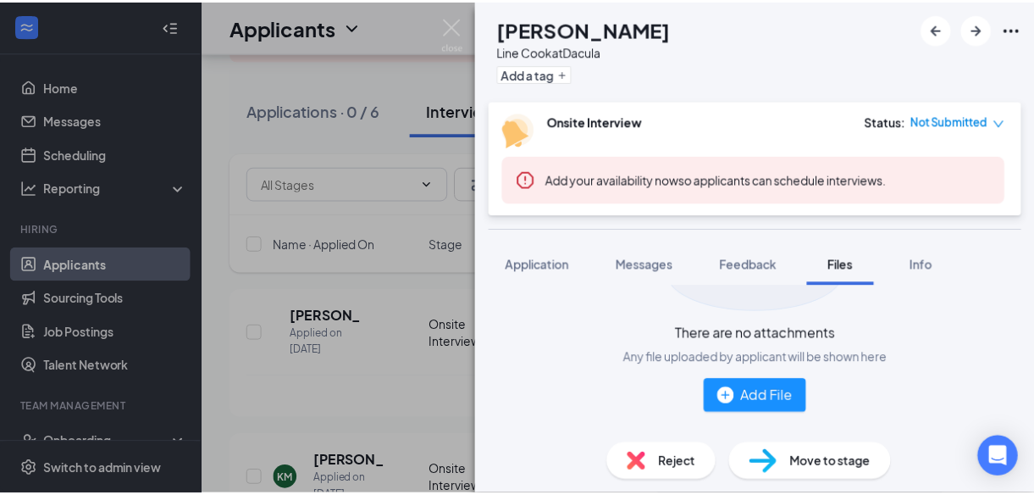
scroll to position [145, 0]
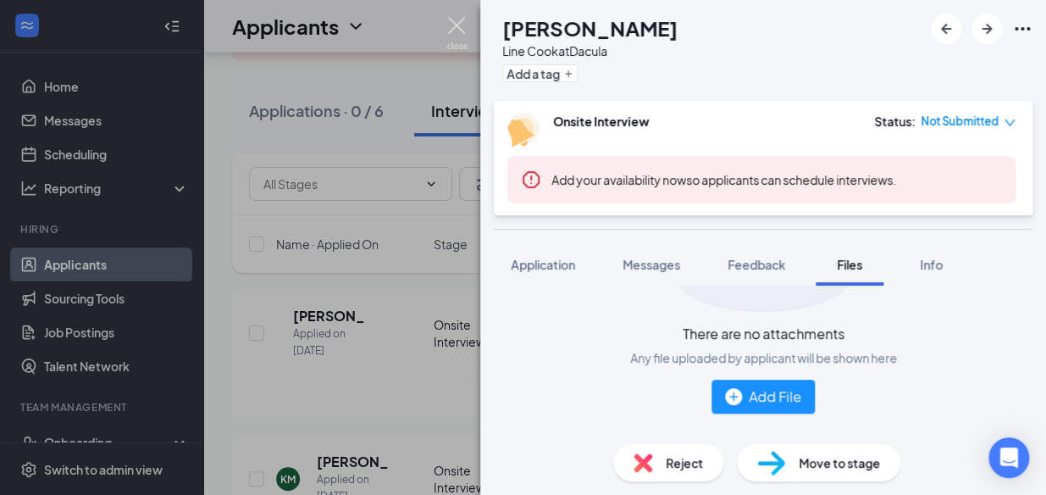
click at [456, 17] on img at bounding box center [456, 33] width 21 height 33
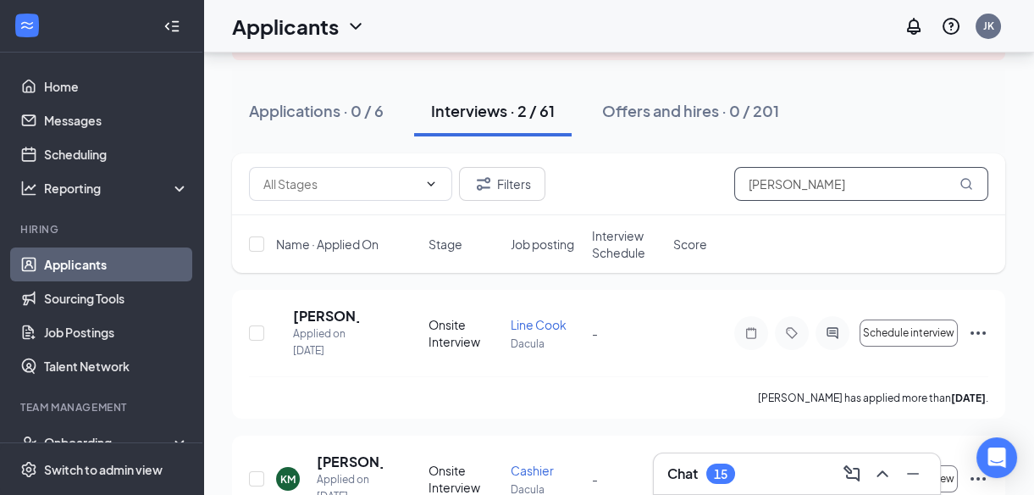
click at [815, 177] on input "[PERSON_NAME]" at bounding box center [861, 184] width 254 height 34
type input "m"
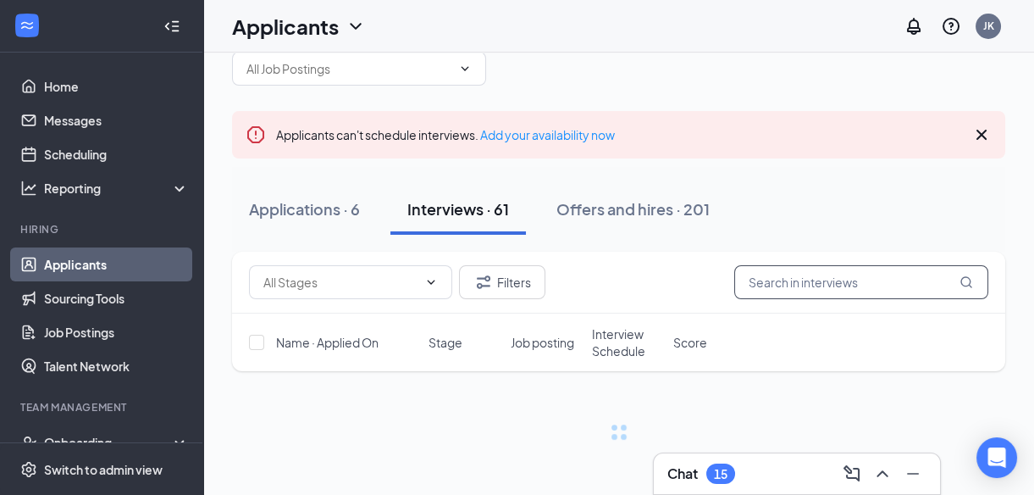
scroll to position [37, 0]
type input "[PERSON_NAME]"
click at [318, 204] on div "Applications · 6" at bounding box center [304, 209] width 111 height 21
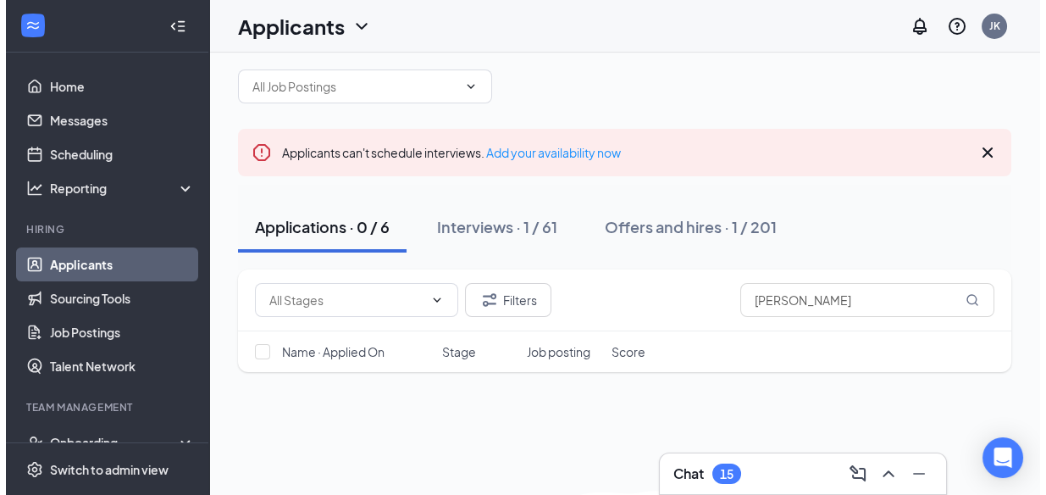
scroll to position [37, 0]
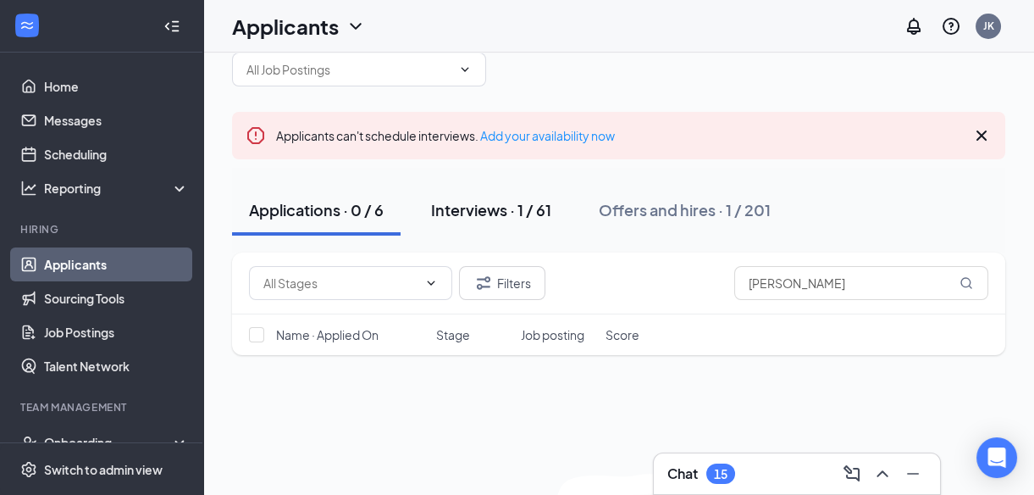
click at [474, 214] on div "Interviews · 1 / 61" at bounding box center [491, 209] width 120 height 21
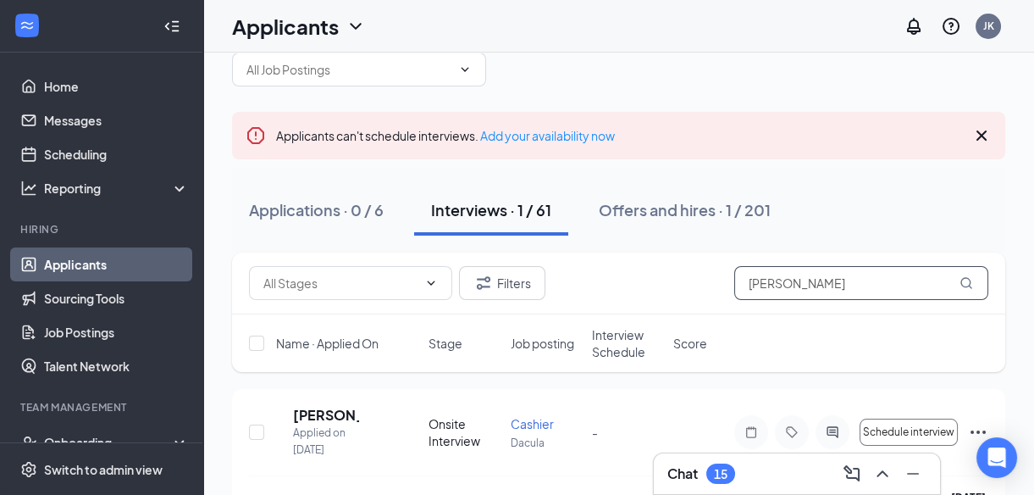
click at [964, 277] on icon "MagnifyingGlass" at bounding box center [965, 282] width 11 height 11
click at [963, 276] on icon "MagnifyingGlass" at bounding box center [967, 283] width 14 height 14
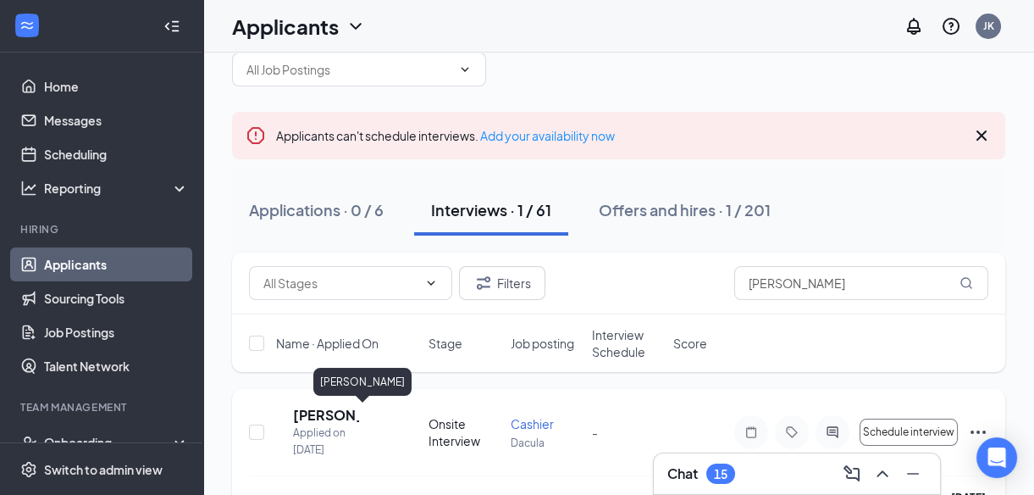
click at [340, 414] on h5 "[PERSON_NAME]" at bounding box center [326, 415] width 66 height 19
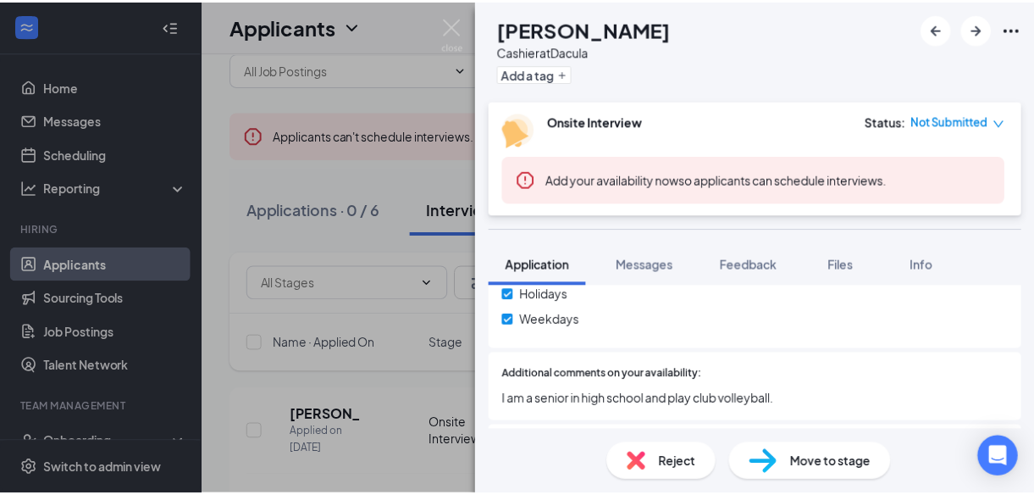
scroll to position [693, 0]
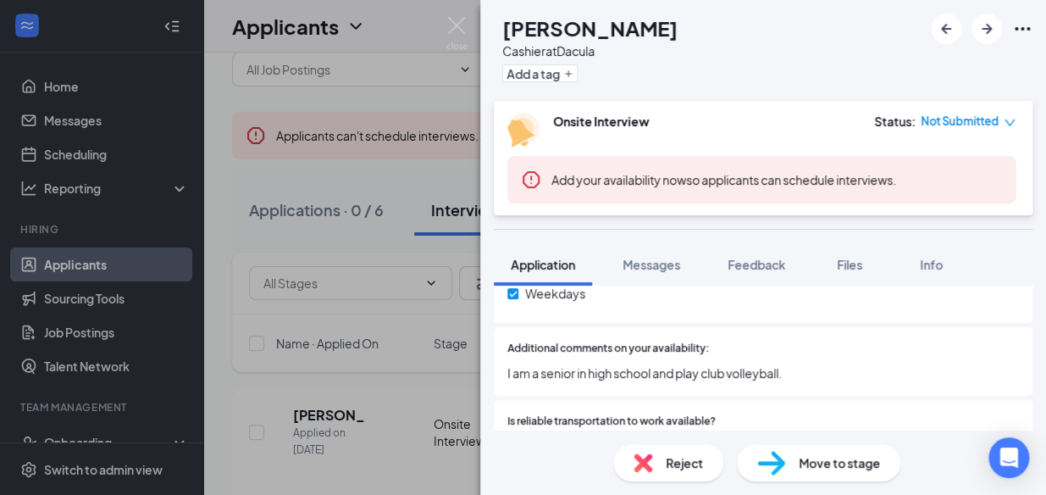
click at [407, 93] on div "JP [PERSON_NAME] Cashier at Dacula Add a tag Onsite Interview Status : Not Subm…" at bounding box center [523, 247] width 1046 height 495
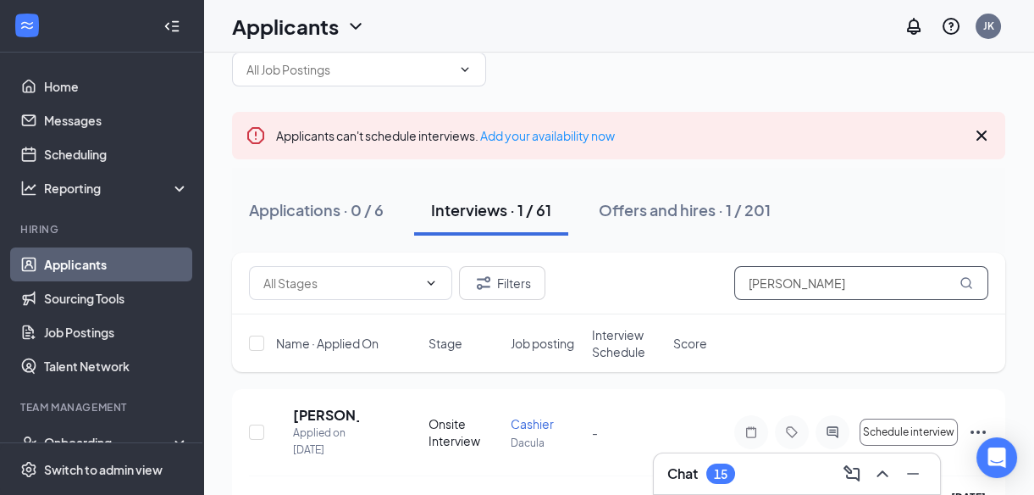
click at [868, 278] on input "[PERSON_NAME]" at bounding box center [861, 283] width 254 height 34
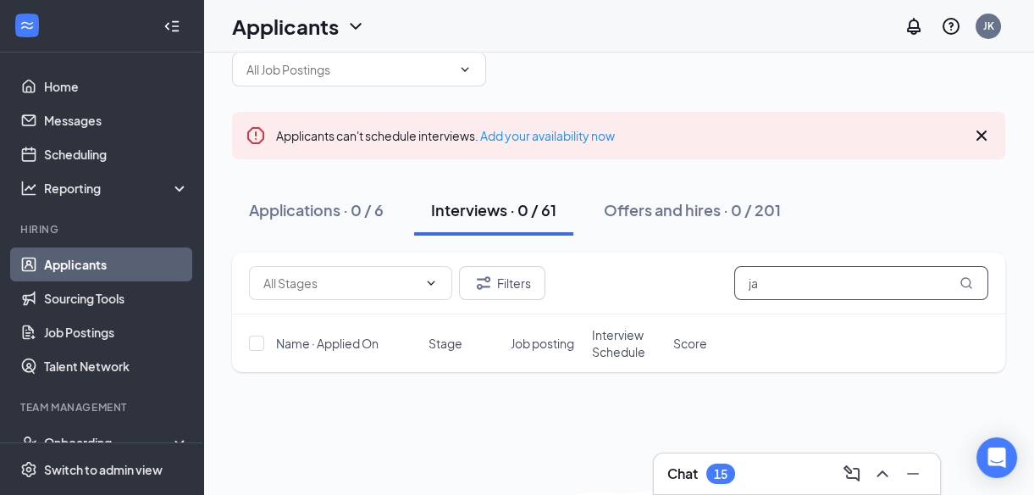
type input "j"
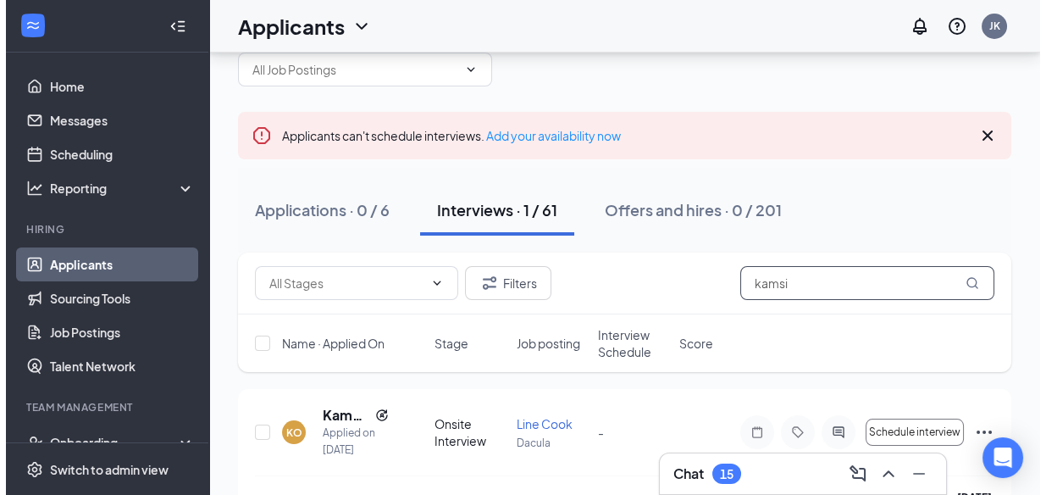
scroll to position [80, 0]
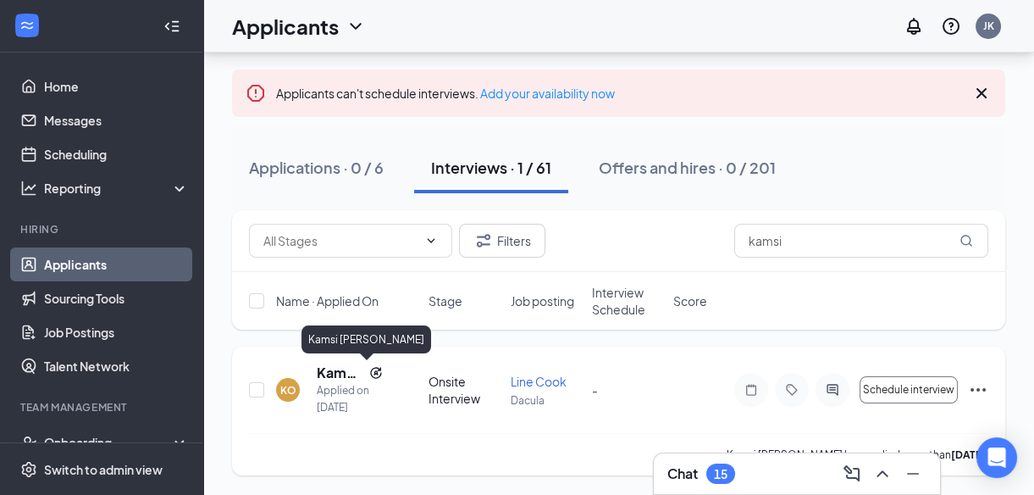
click at [334, 374] on h5 "Kamsi [PERSON_NAME]" at bounding box center [340, 372] width 46 height 19
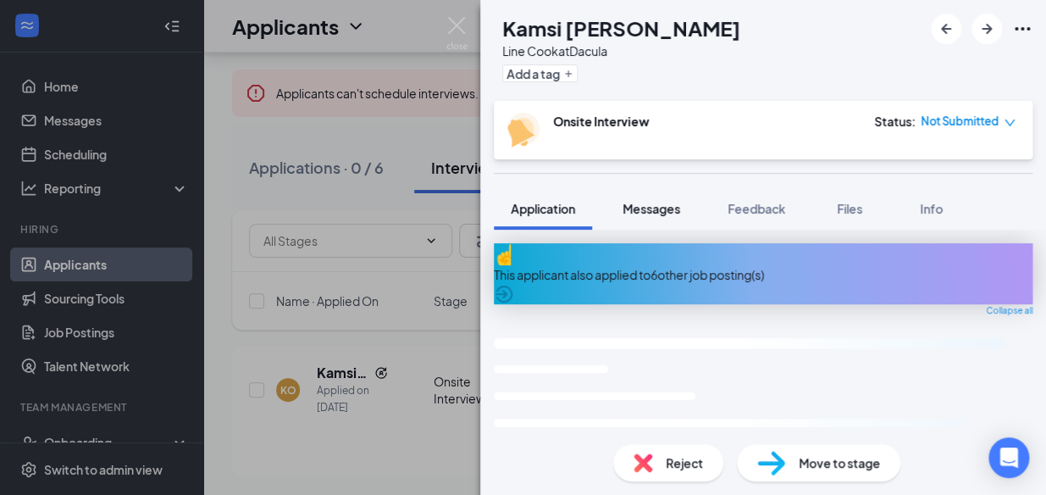
click at [669, 216] on span "Messages" at bounding box center [652, 208] width 58 height 15
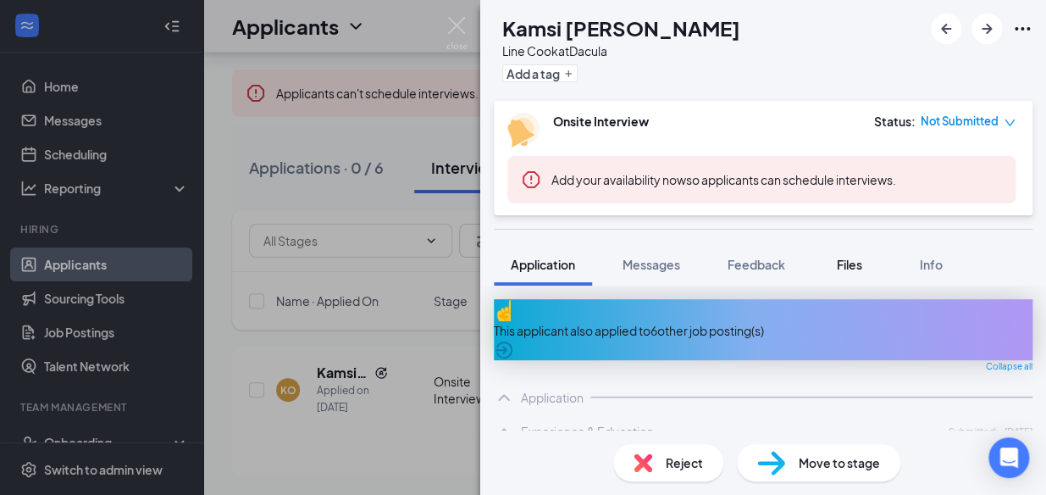
click at [846, 268] on span "Files" at bounding box center [849, 264] width 25 height 15
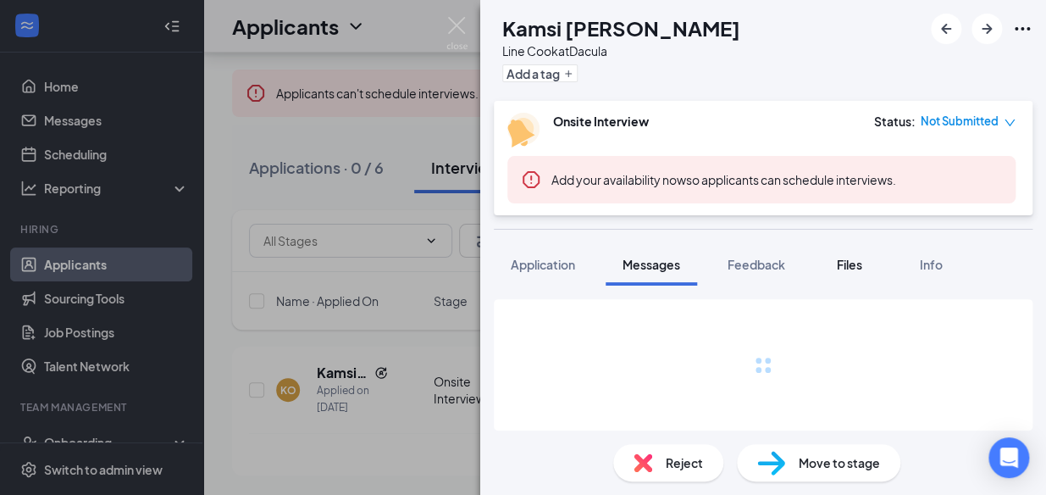
click at [846, 268] on span "Files" at bounding box center [849, 264] width 25 height 15
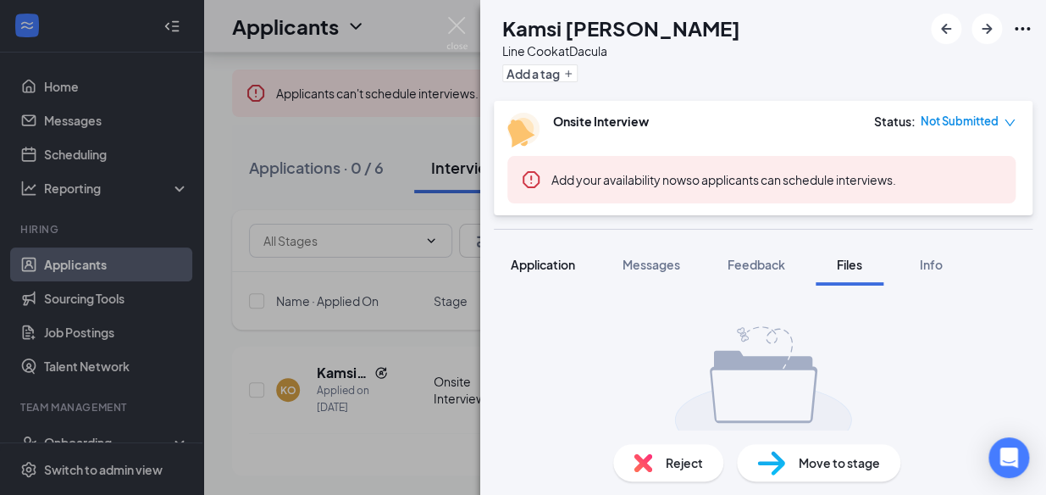
click at [541, 264] on span "Application" at bounding box center [543, 264] width 64 height 15
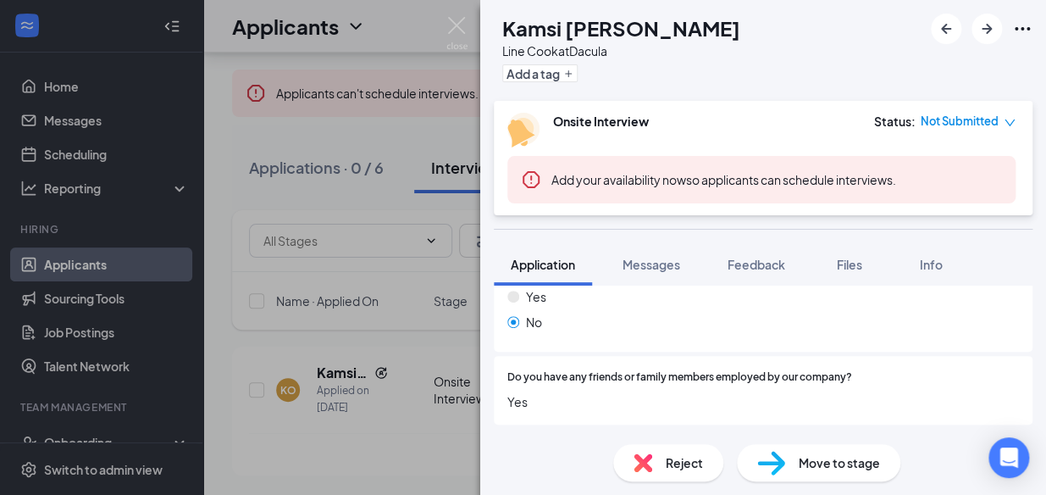
scroll to position [1181, 0]
click at [656, 263] on span "Messages" at bounding box center [652, 264] width 58 height 15
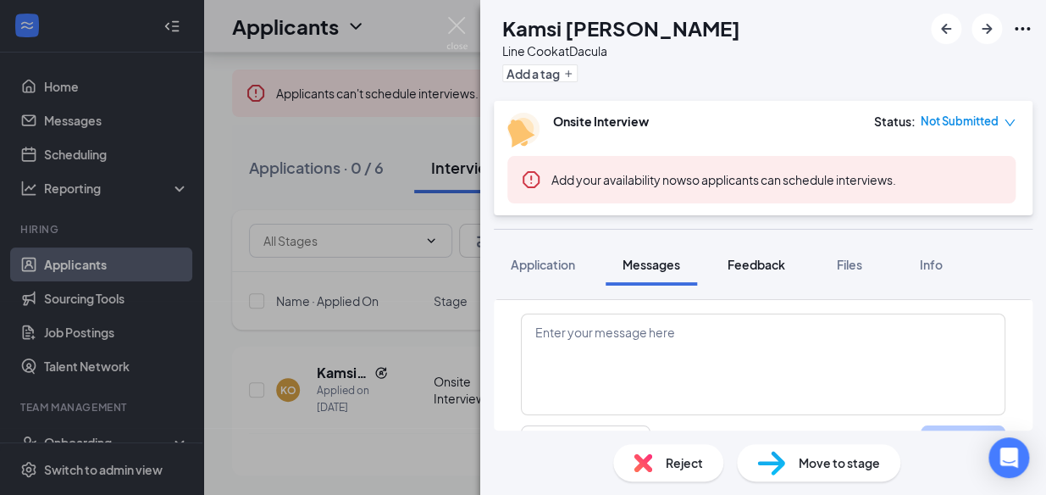
click at [766, 274] on button "Feedback" at bounding box center [756, 264] width 91 height 42
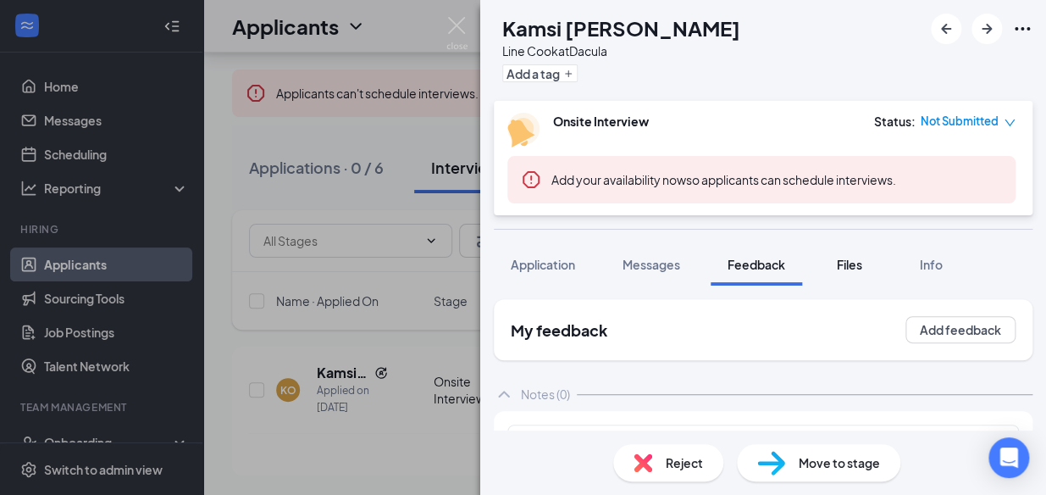
click at [848, 271] on div "Files" at bounding box center [850, 264] width 34 height 17
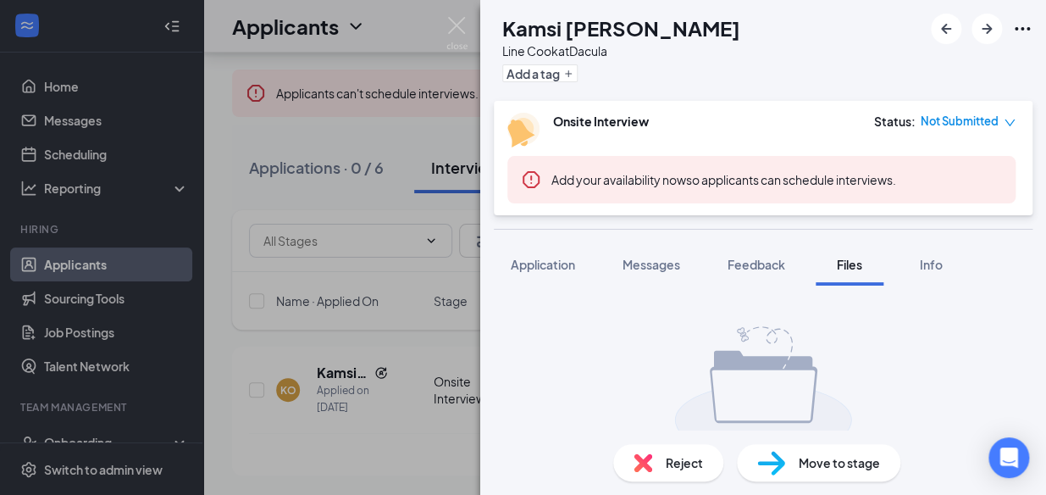
scroll to position [154, 0]
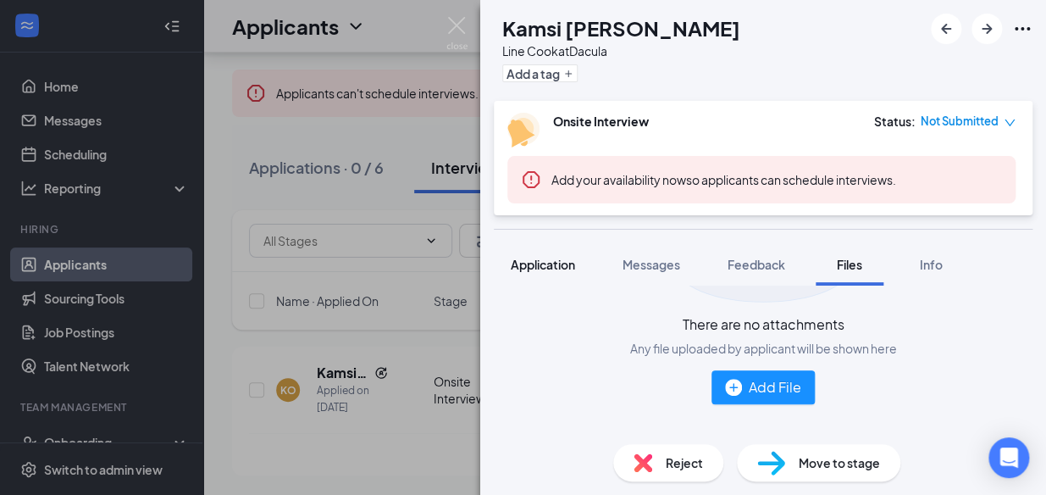
click at [556, 259] on span "Application" at bounding box center [543, 264] width 64 height 15
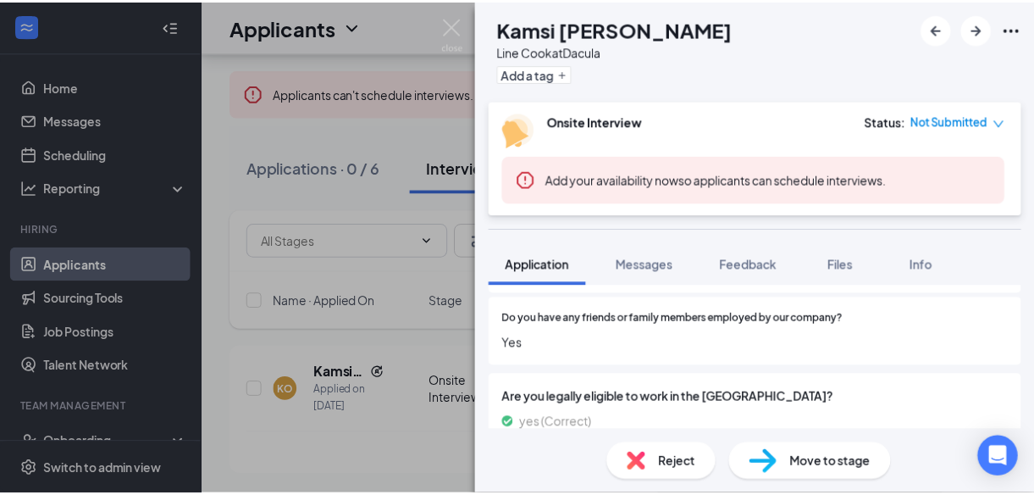
scroll to position [1208, 0]
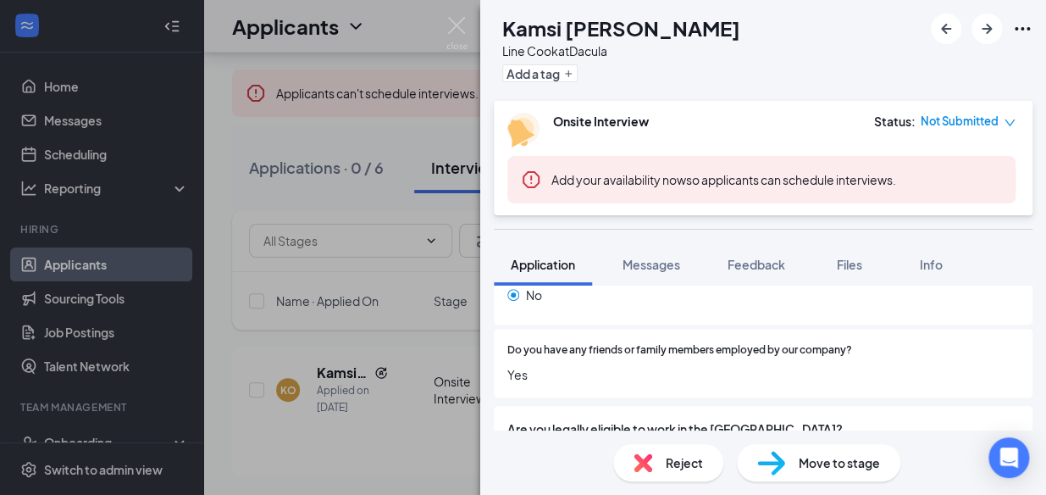
click at [377, 198] on div "KO Kamsi [PERSON_NAME] Line Cook at Dacula Add a tag Onsite Interview Status : …" at bounding box center [523, 247] width 1046 height 495
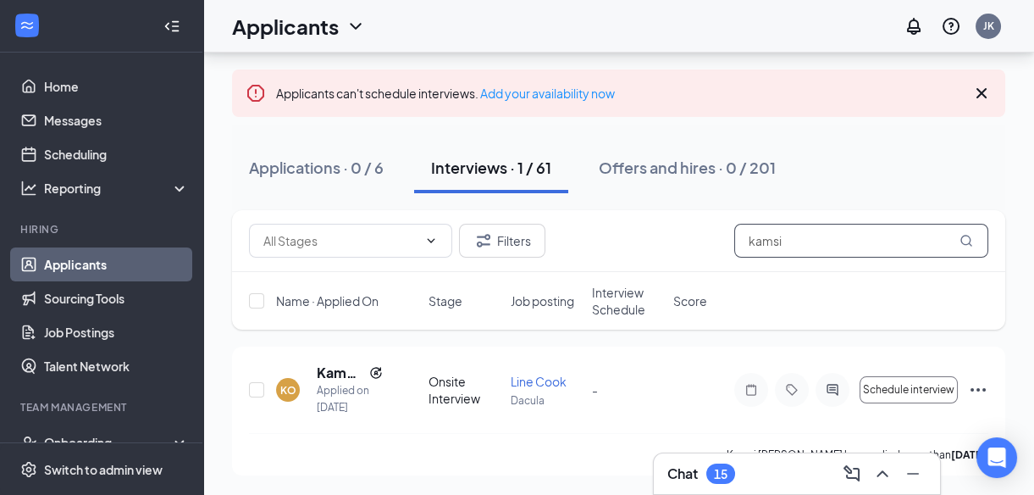
click at [846, 244] on input "kamsi" at bounding box center [861, 241] width 254 height 34
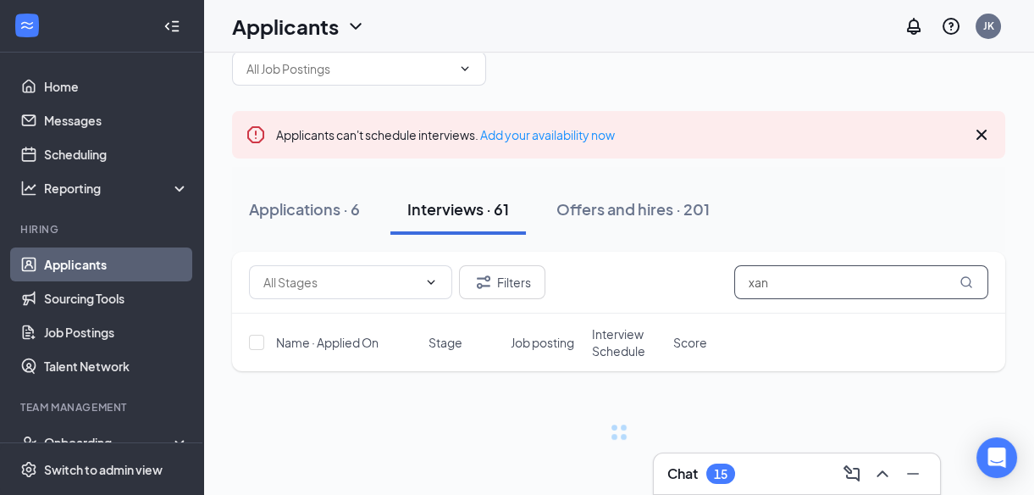
scroll to position [37, 0]
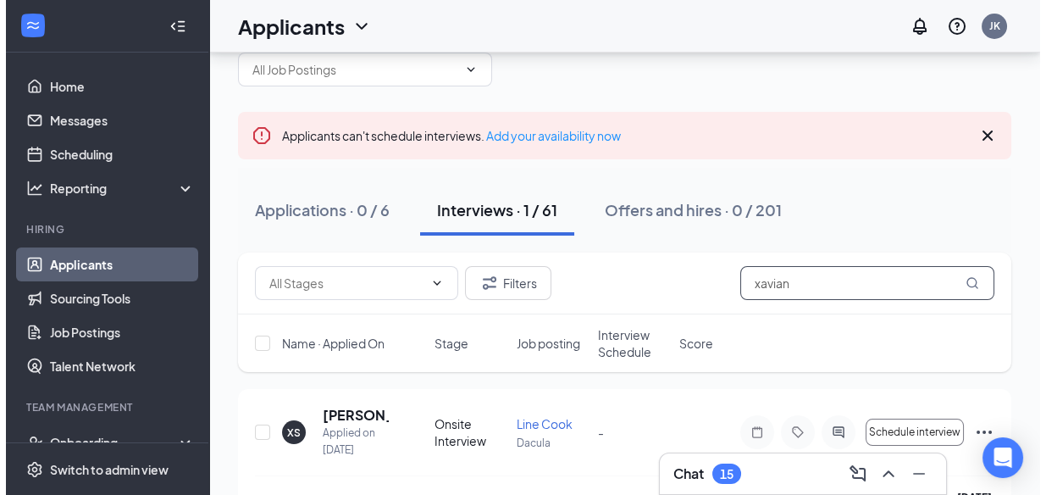
scroll to position [80, 0]
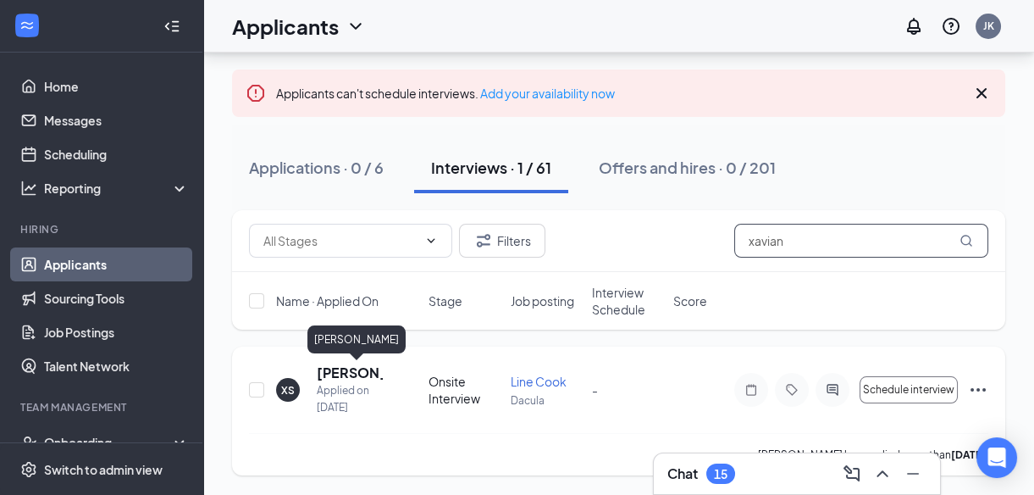
type input "xavian"
click at [339, 375] on h5 "[PERSON_NAME]" at bounding box center [350, 372] width 66 height 19
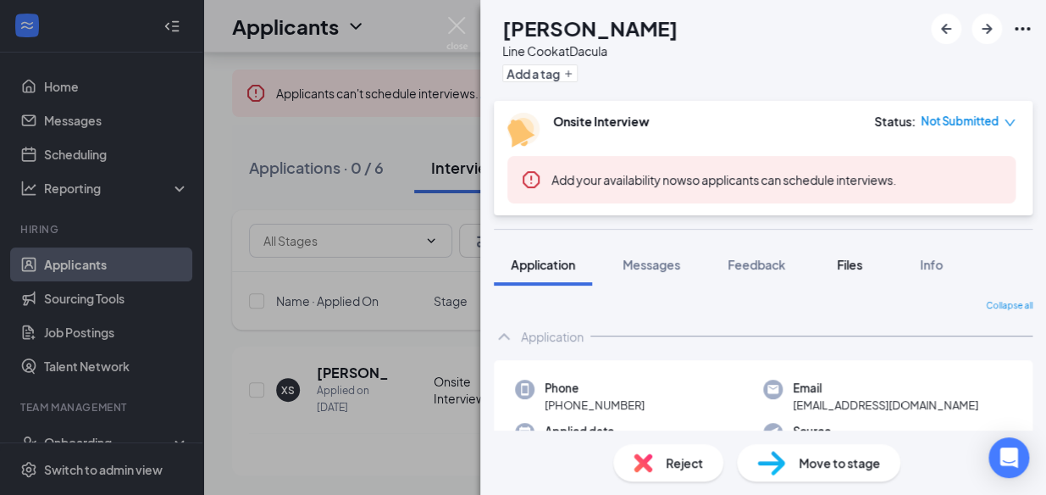
click at [871, 274] on button "Files" at bounding box center [850, 264] width 68 height 42
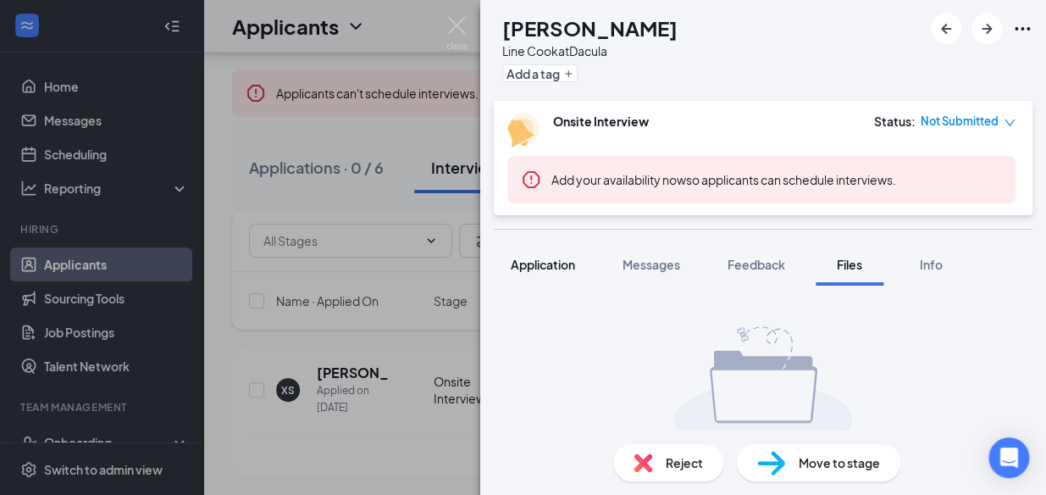
click at [565, 267] on span "Application" at bounding box center [543, 264] width 64 height 15
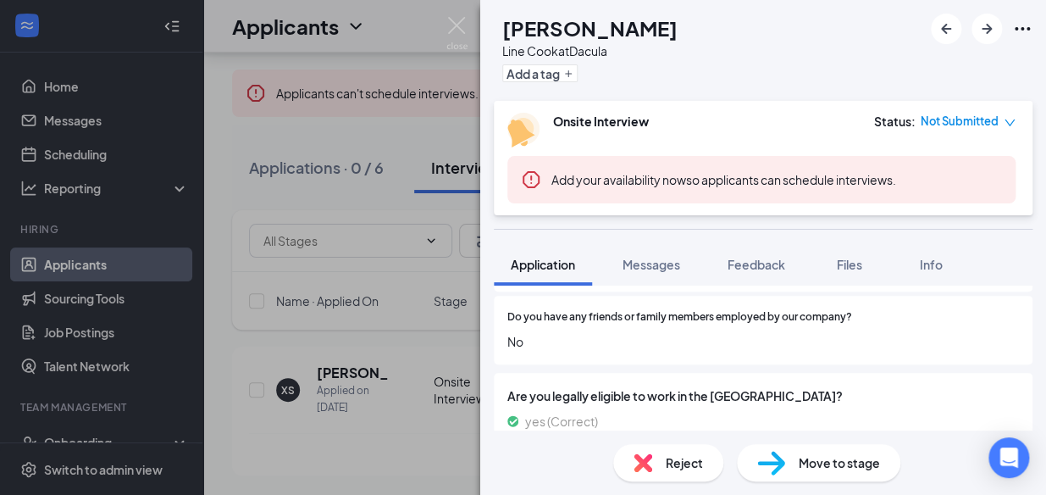
scroll to position [1198, 0]
click at [645, 256] on div "Messages" at bounding box center [652, 264] width 58 height 17
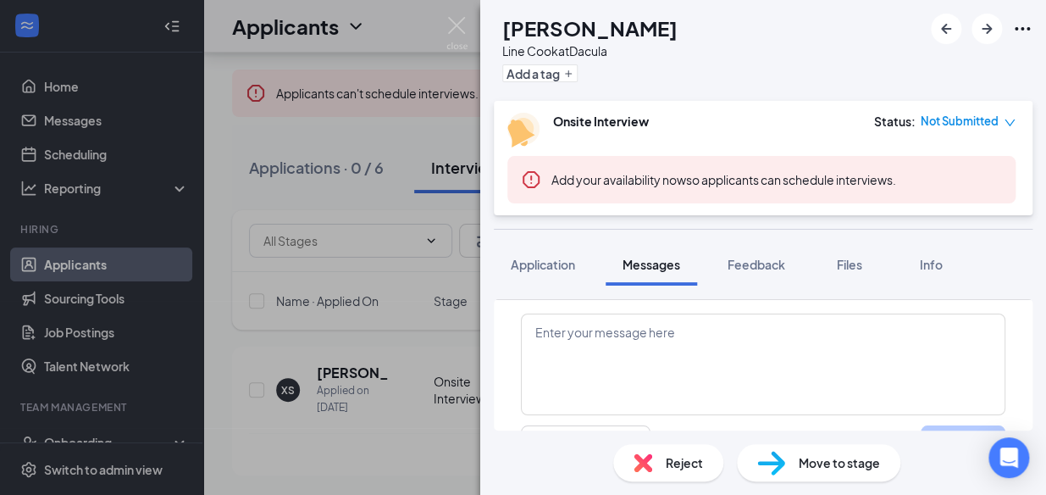
scroll to position [817, 0]
click at [766, 268] on span "Feedback" at bounding box center [757, 264] width 58 height 15
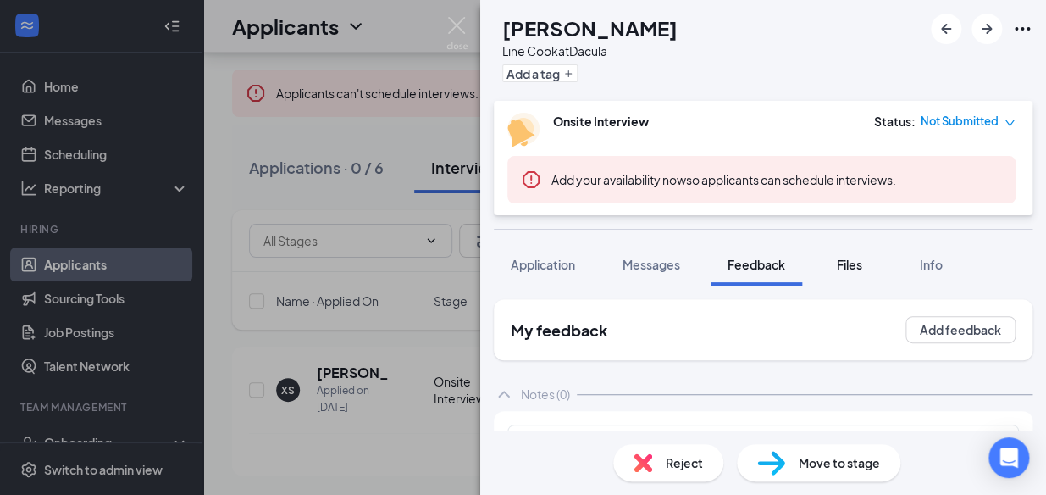
click at [827, 265] on button "Files" at bounding box center [850, 264] width 68 height 42
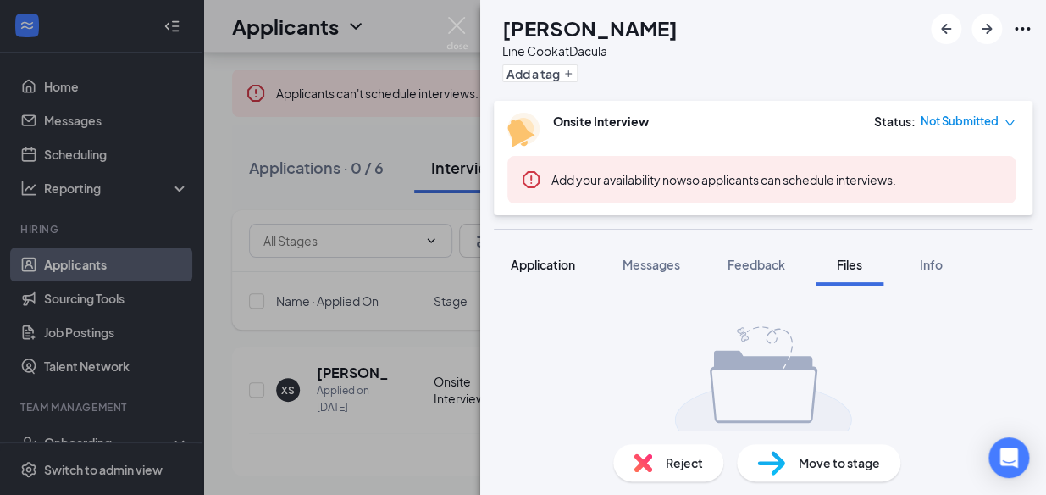
click at [519, 279] on button "Application" at bounding box center [543, 264] width 98 height 42
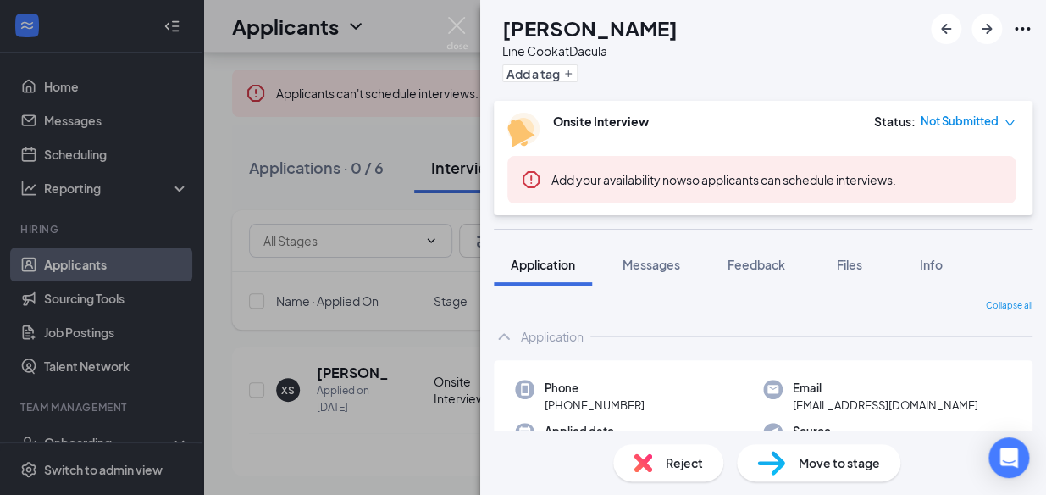
click at [519, 279] on button "Application" at bounding box center [543, 264] width 98 height 42
click at [651, 309] on div "Collapse all" at bounding box center [763, 306] width 539 height 14
click at [661, 272] on div "Messages" at bounding box center [652, 264] width 58 height 17
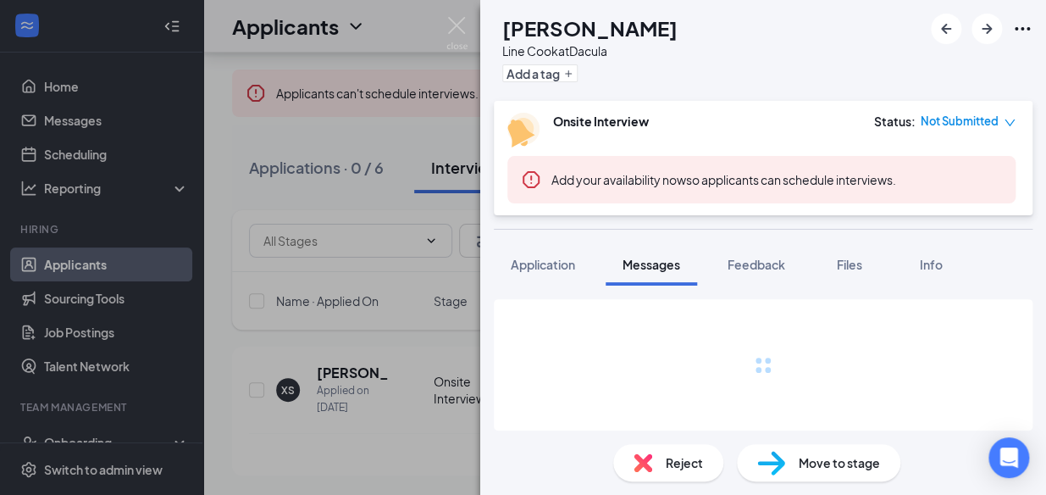
click at [661, 272] on div "Messages" at bounding box center [652, 264] width 58 height 17
